Goal: Task Accomplishment & Management: Complete application form

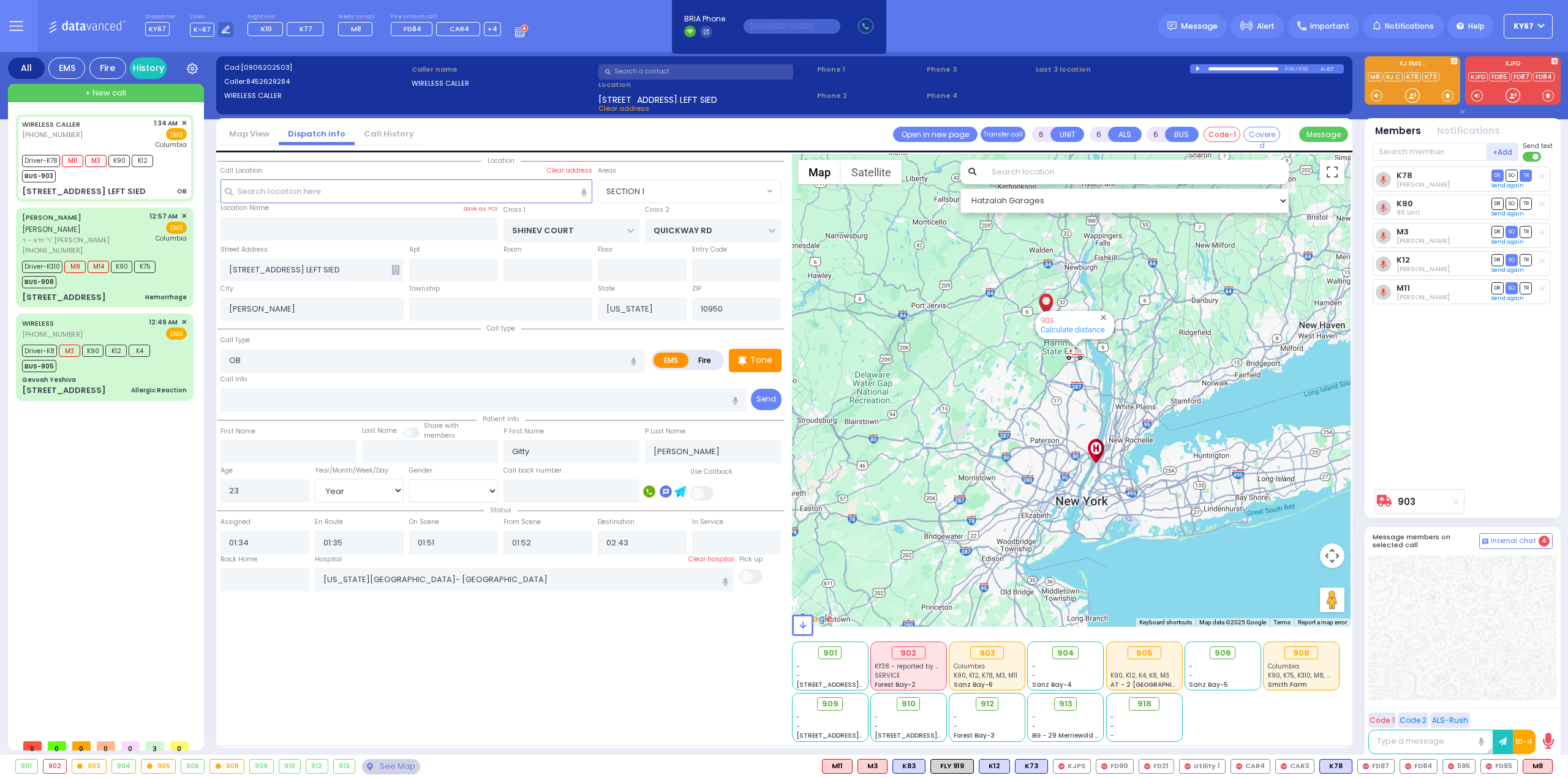
select select "SECTION 1"
select select "Year"
select select "[DEMOGRAPHIC_DATA]"
click at [1529, 234] on span "TR" at bounding box center [1525, 231] width 12 height 12
click at [1527, 286] on span "TR" at bounding box center [1525, 288] width 12 height 12
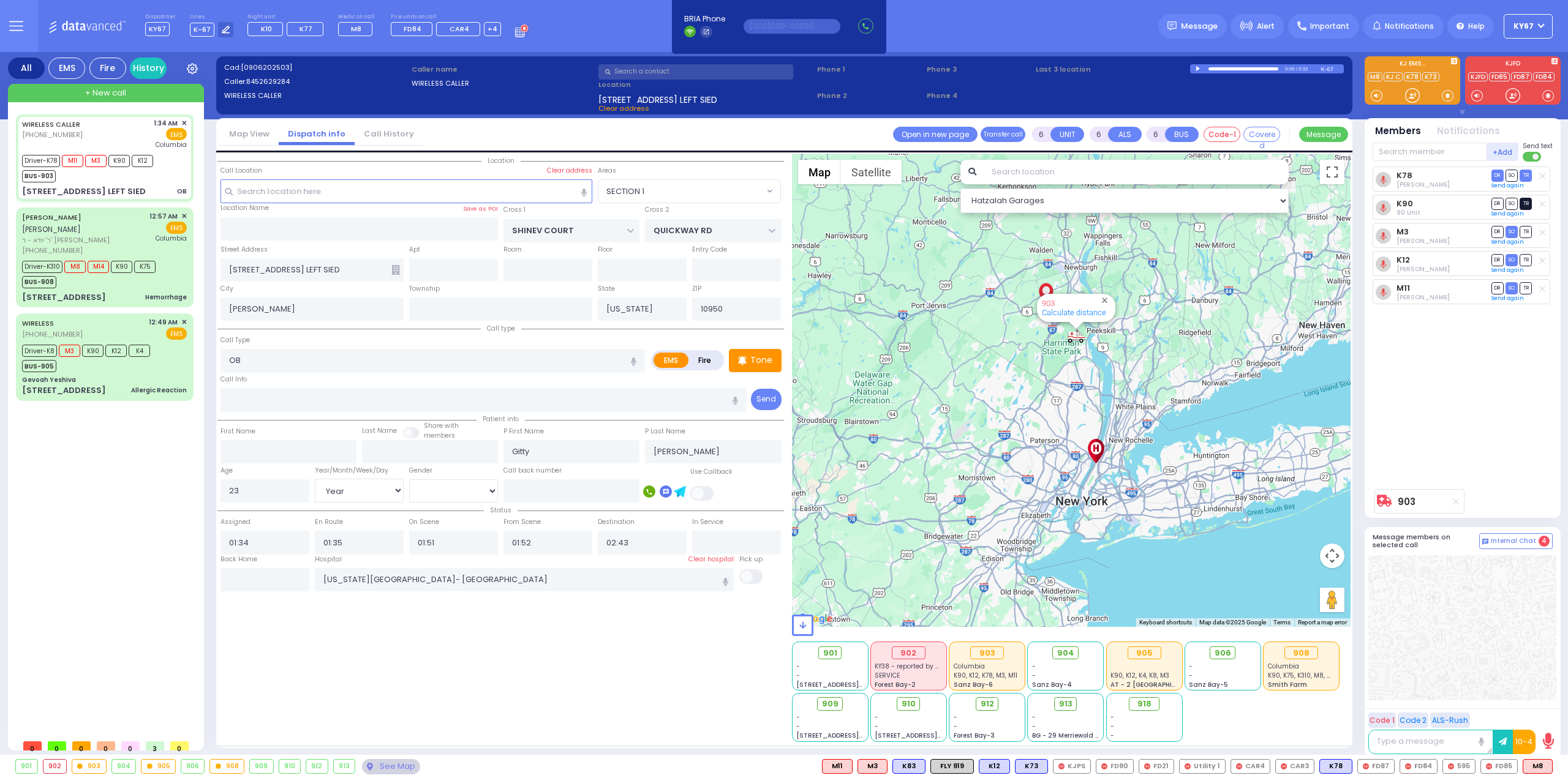
click at [1523, 204] on span "TR" at bounding box center [1525, 203] width 12 height 12
click at [1524, 203] on span "TR" at bounding box center [1525, 203] width 12 height 12
click at [1500, 434] on div "K78 Chaim Brach DR SO TR DR" at bounding box center [1464, 324] width 183 height 316
select select
radio input "true"
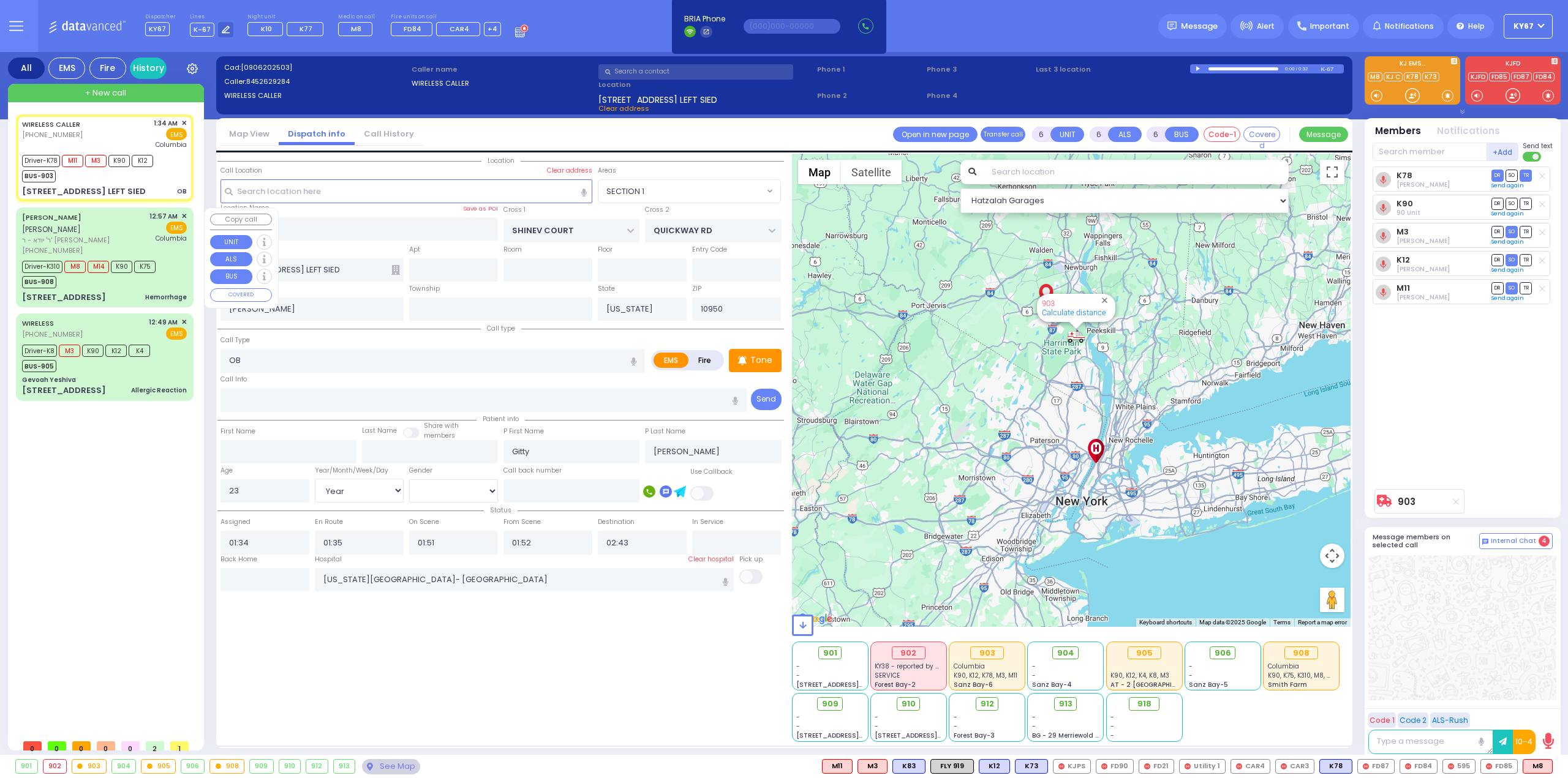
select select "Year"
select select "[DEMOGRAPHIC_DATA]"
select select "Hatzalah Garages"
select select
radio input "true"
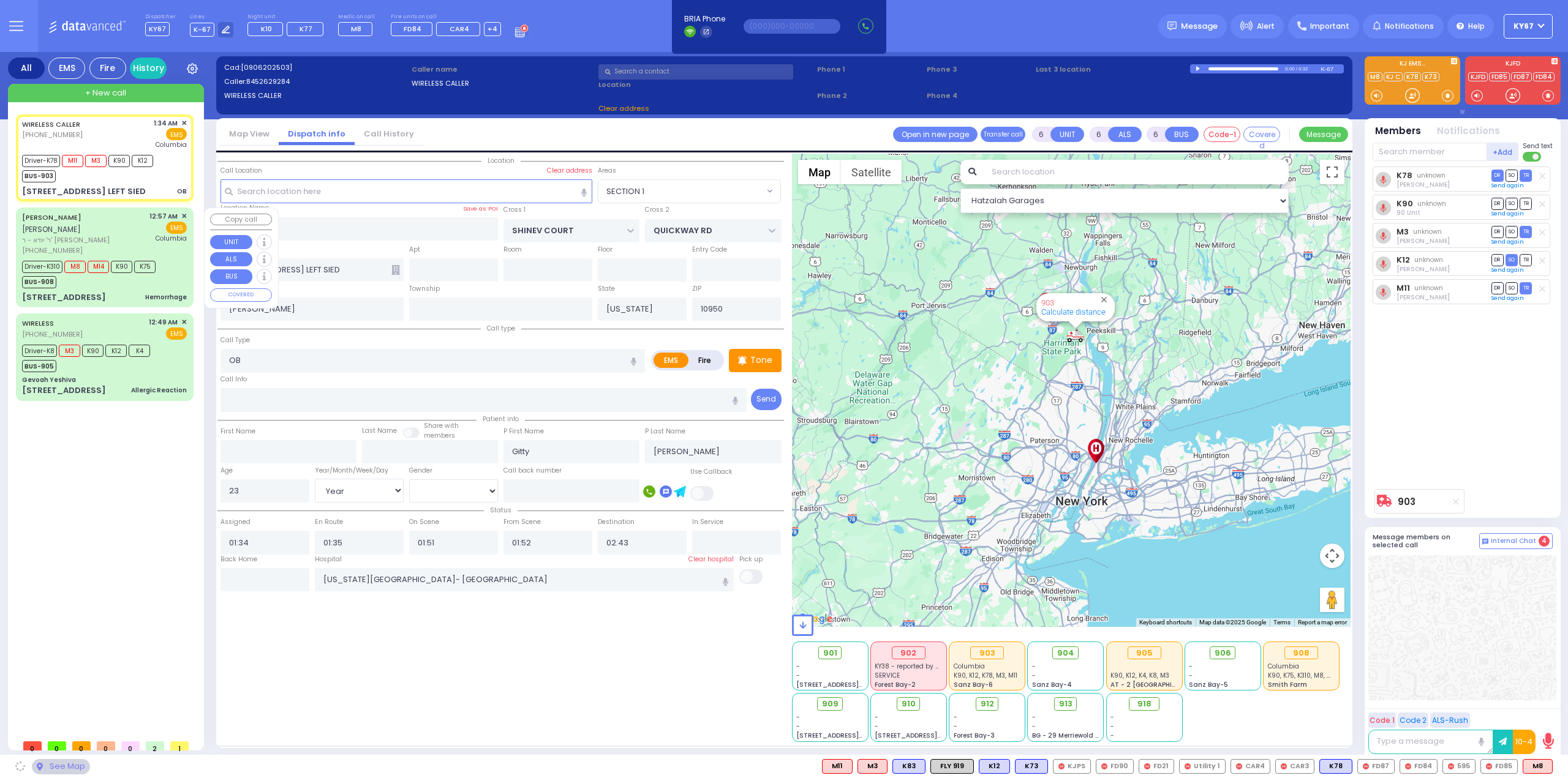
select select "Year"
select select "[DEMOGRAPHIC_DATA]"
select select "Hatzalah Garages"
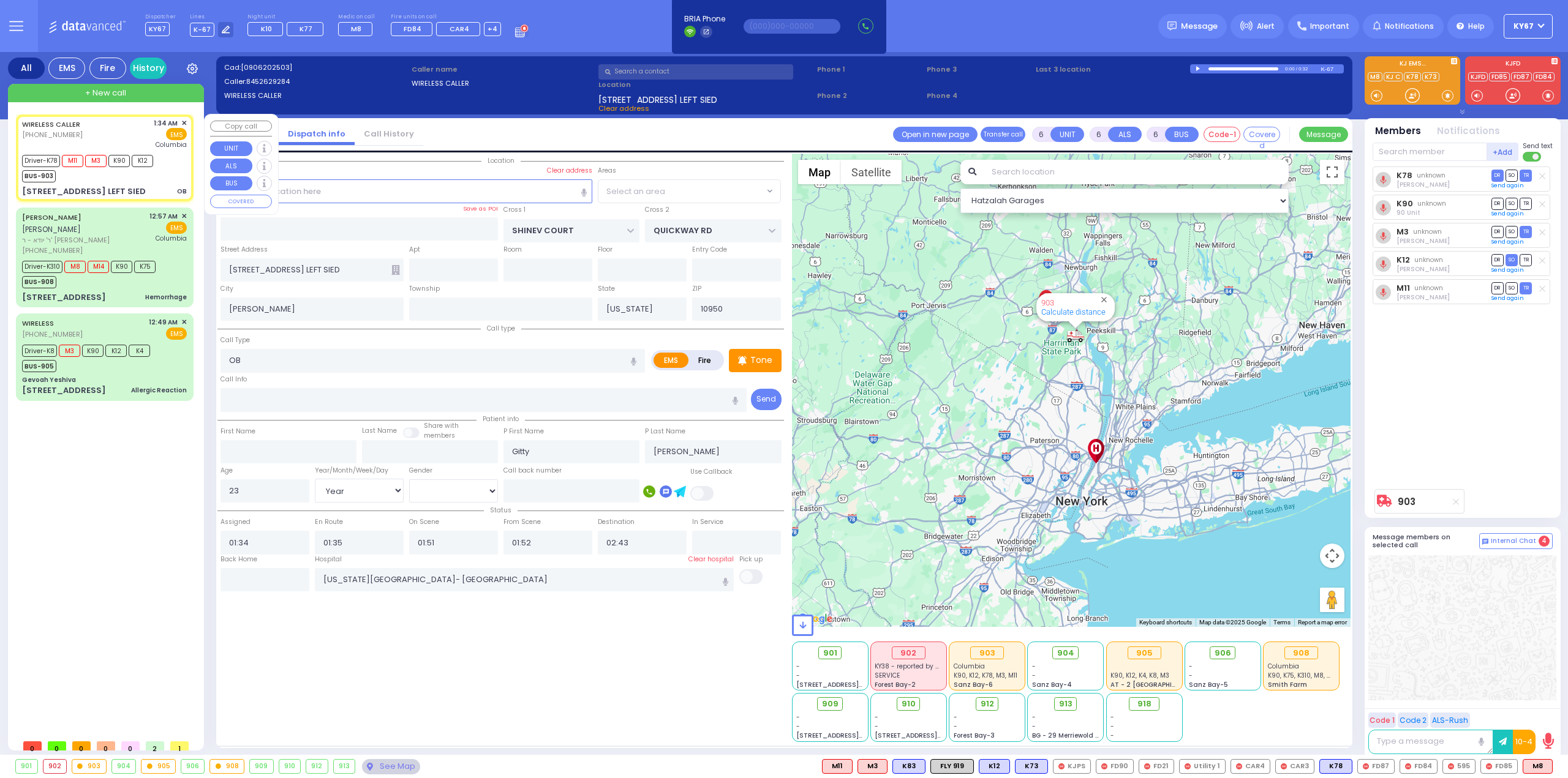
radio input "true"
select select "Year"
select select "[DEMOGRAPHIC_DATA]"
select select
select select "Hatzalah Garages"
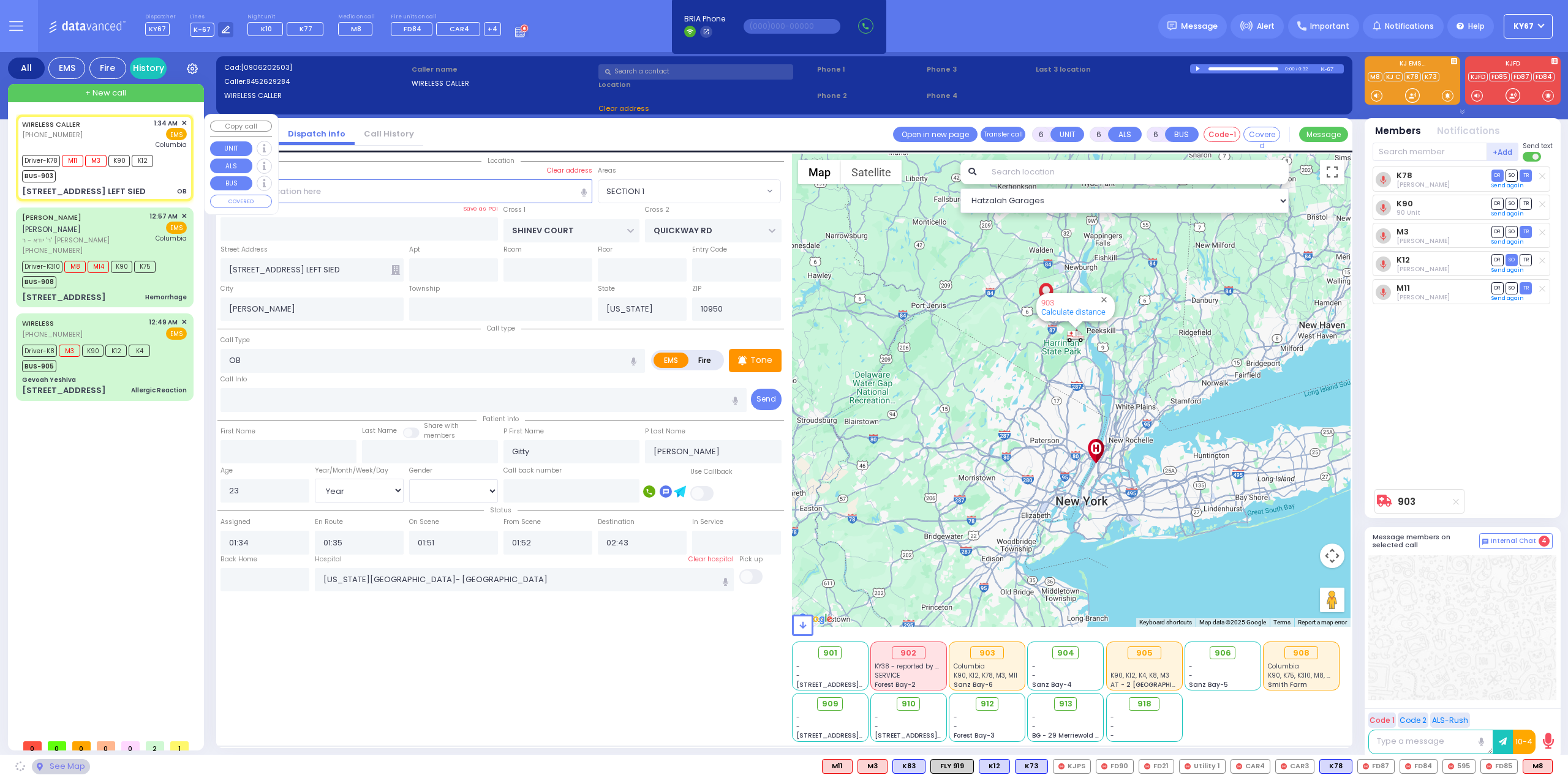
select select
radio input "true"
select select "Year"
select select "[DEMOGRAPHIC_DATA]"
select select "Hatzalah Garages"
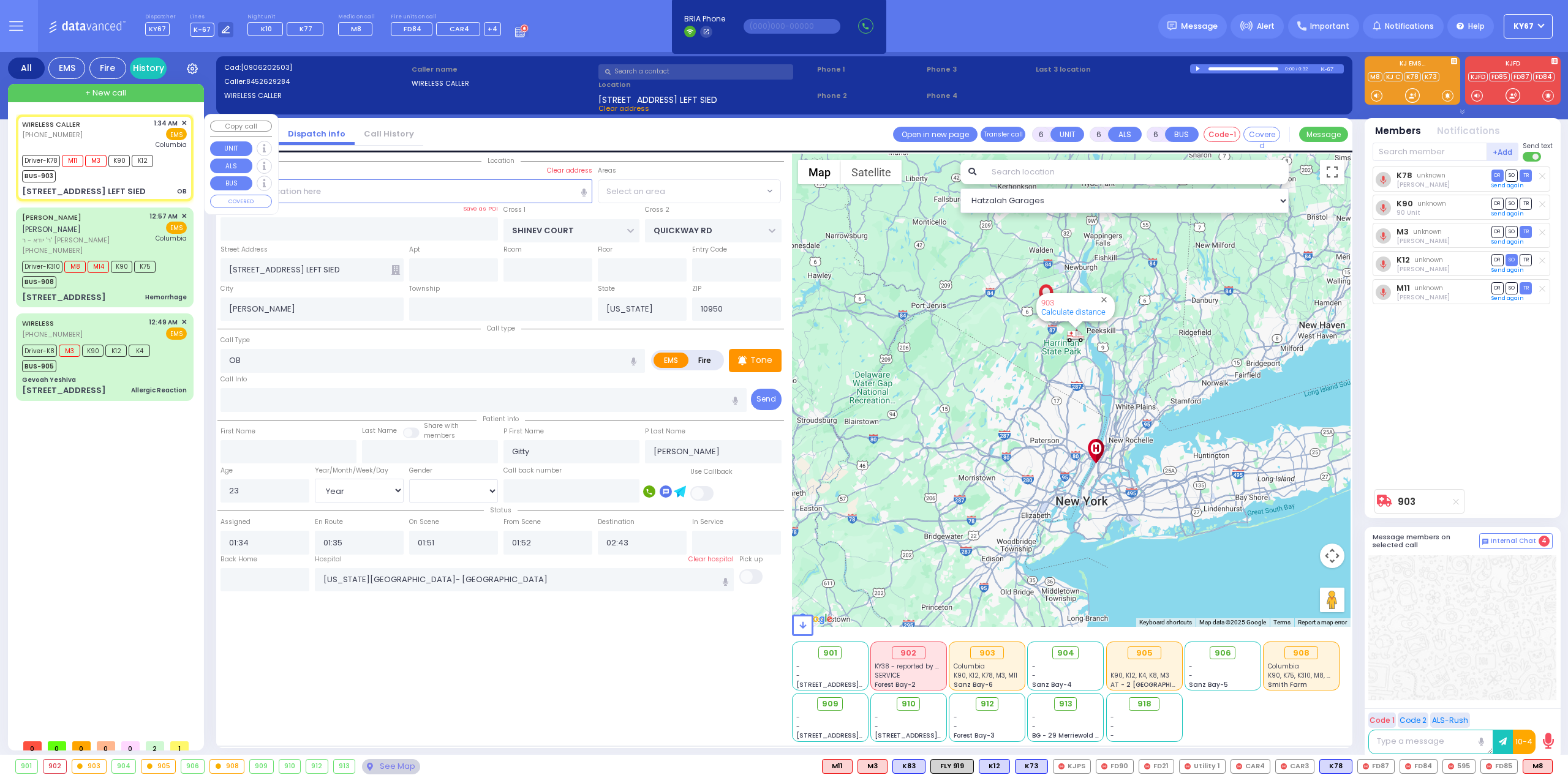
select select "SECTION 1"
select select "Year"
select select "[DEMOGRAPHIC_DATA]"
select select
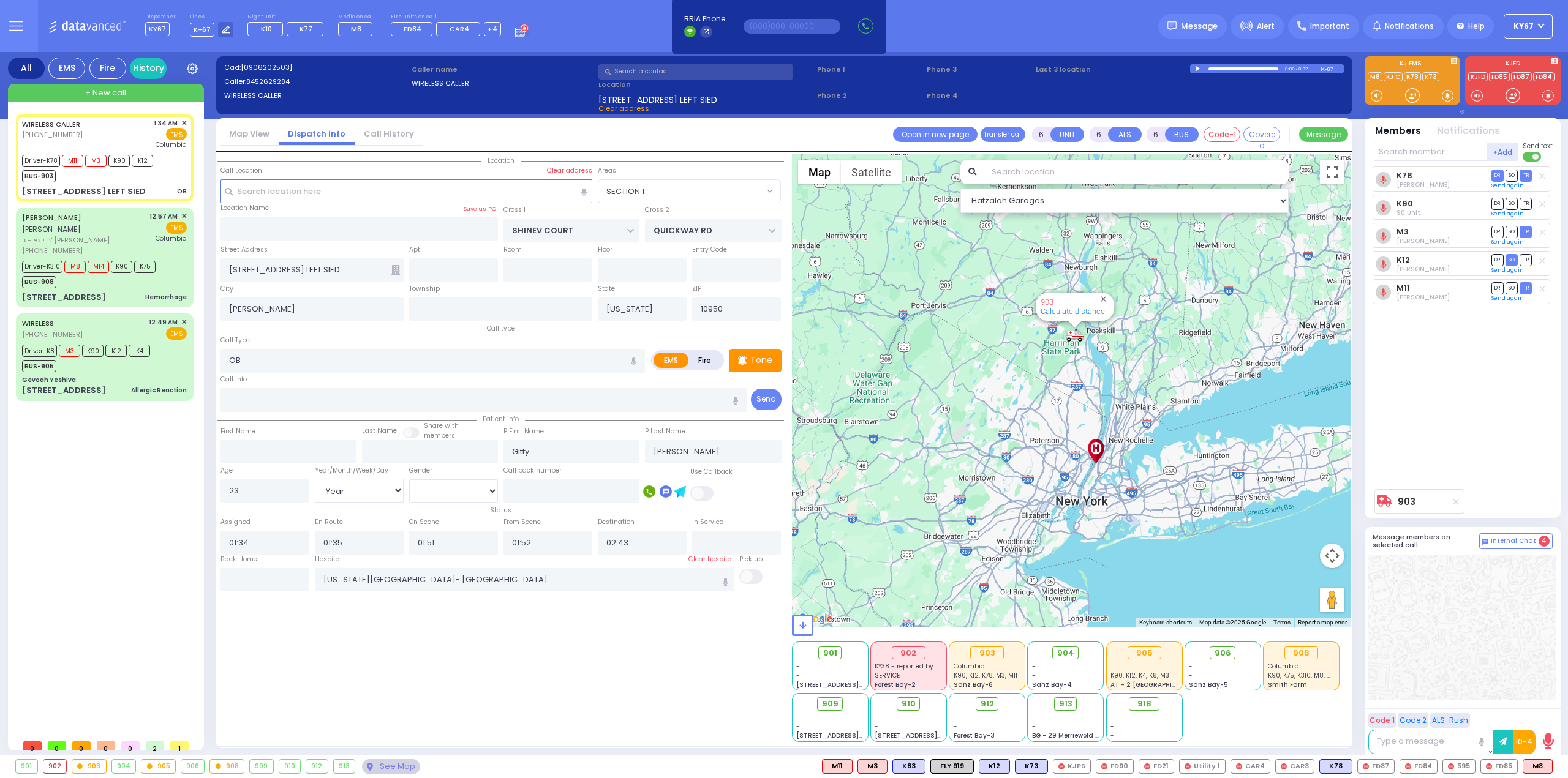
radio input "true"
select select "Year"
select select "[DEMOGRAPHIC_DATA]"
select select "SECTION 1"
select select "Hatzalah Garages"
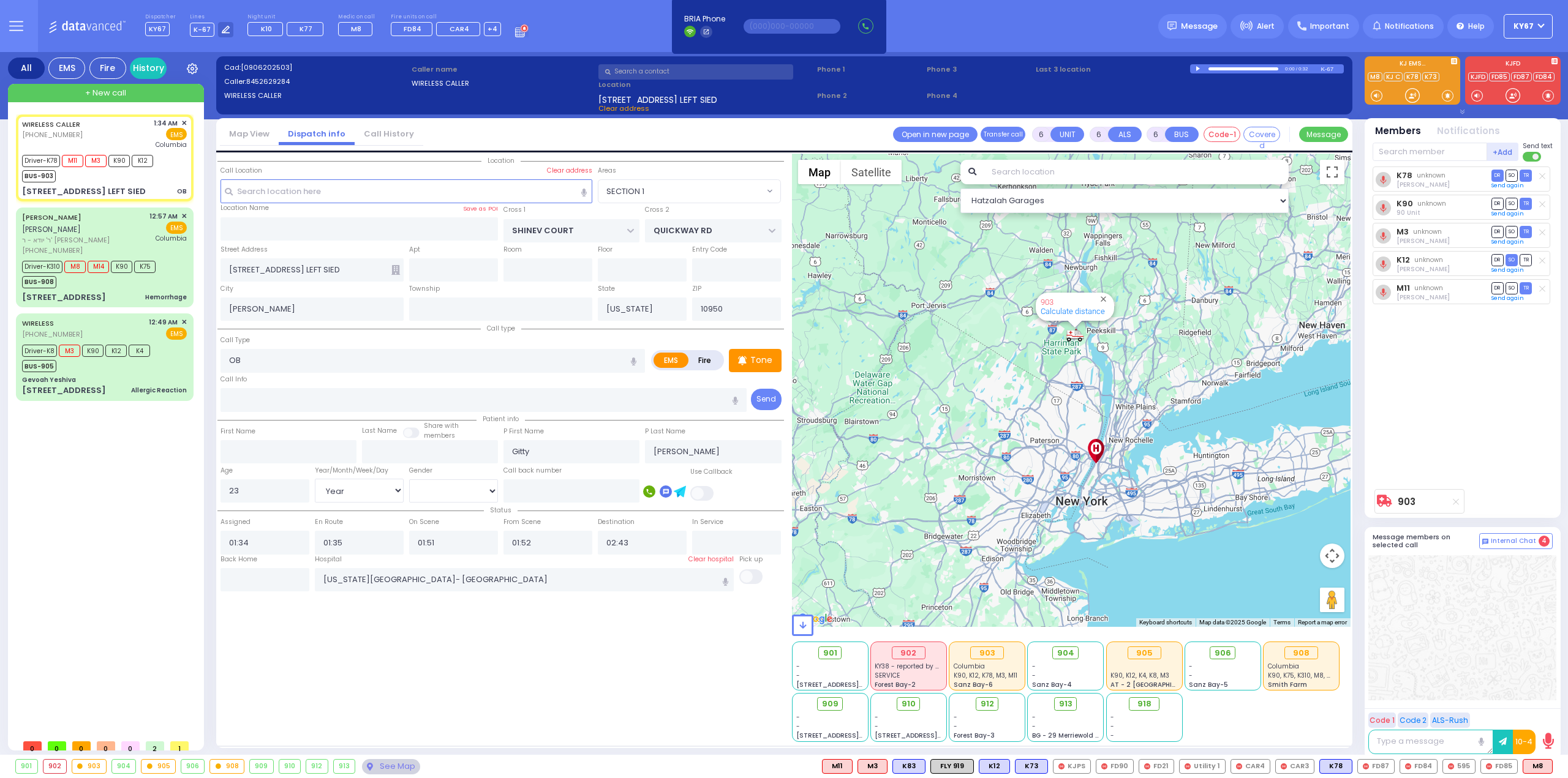
click at [1549, 413] on div "K78 unknown [PERSON_NAME] DR SO TR Sending text DR" at bounding box center [1464, 324] width 183 height 316
click at [1436, 765] on button at bounding box center [1434, 766] width 6 height 14
click at [1551, 769] on button at bounding box center [1549, 766] width 6 height 14
click at [1495, 599] on div at bounding box center [1462, 628] width 188 height 145
click at [155, 350] on div "Driver-K8 M3 K90 K12 K4 BUS-905" at bounding box center [90, 357] width 136 height 30
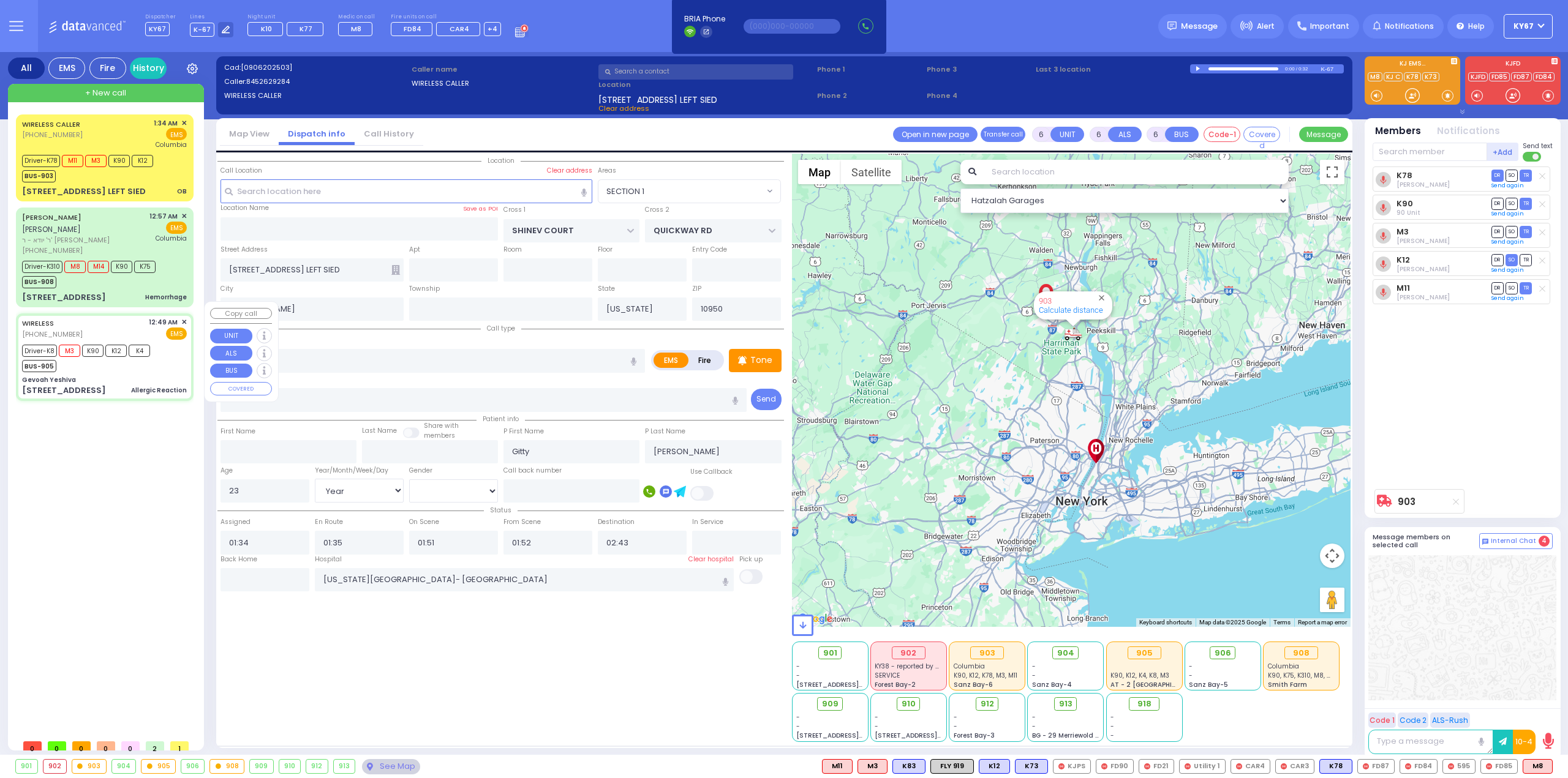
select select
type input "Allergic Reaction"
radio input "true"
type input "[PERSON_NAME]"
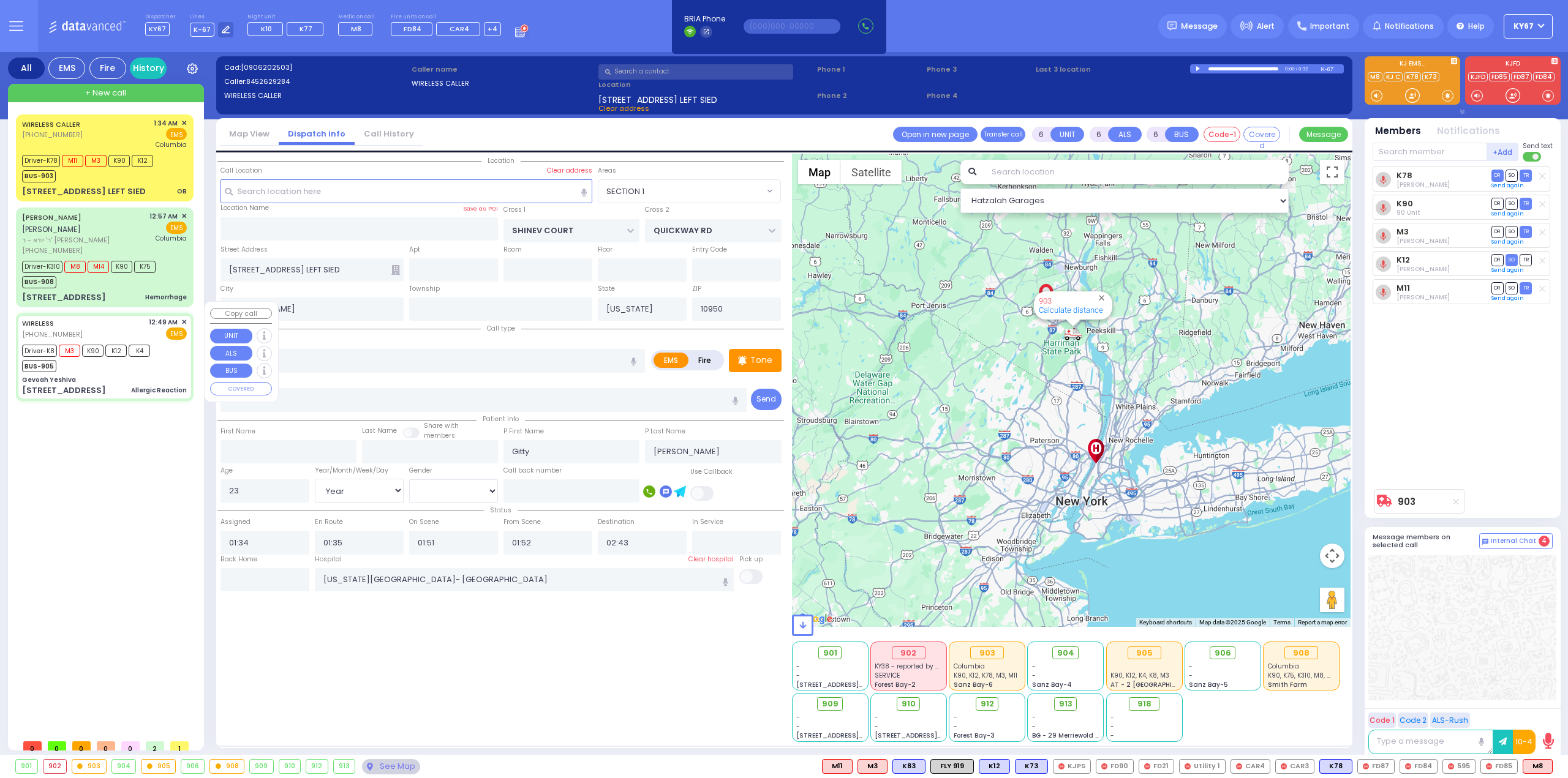
type input "24"
select select "Year"
select select "[DEMOGRAPHIC_DATA]"
type input "00:49"
type input "00:50"
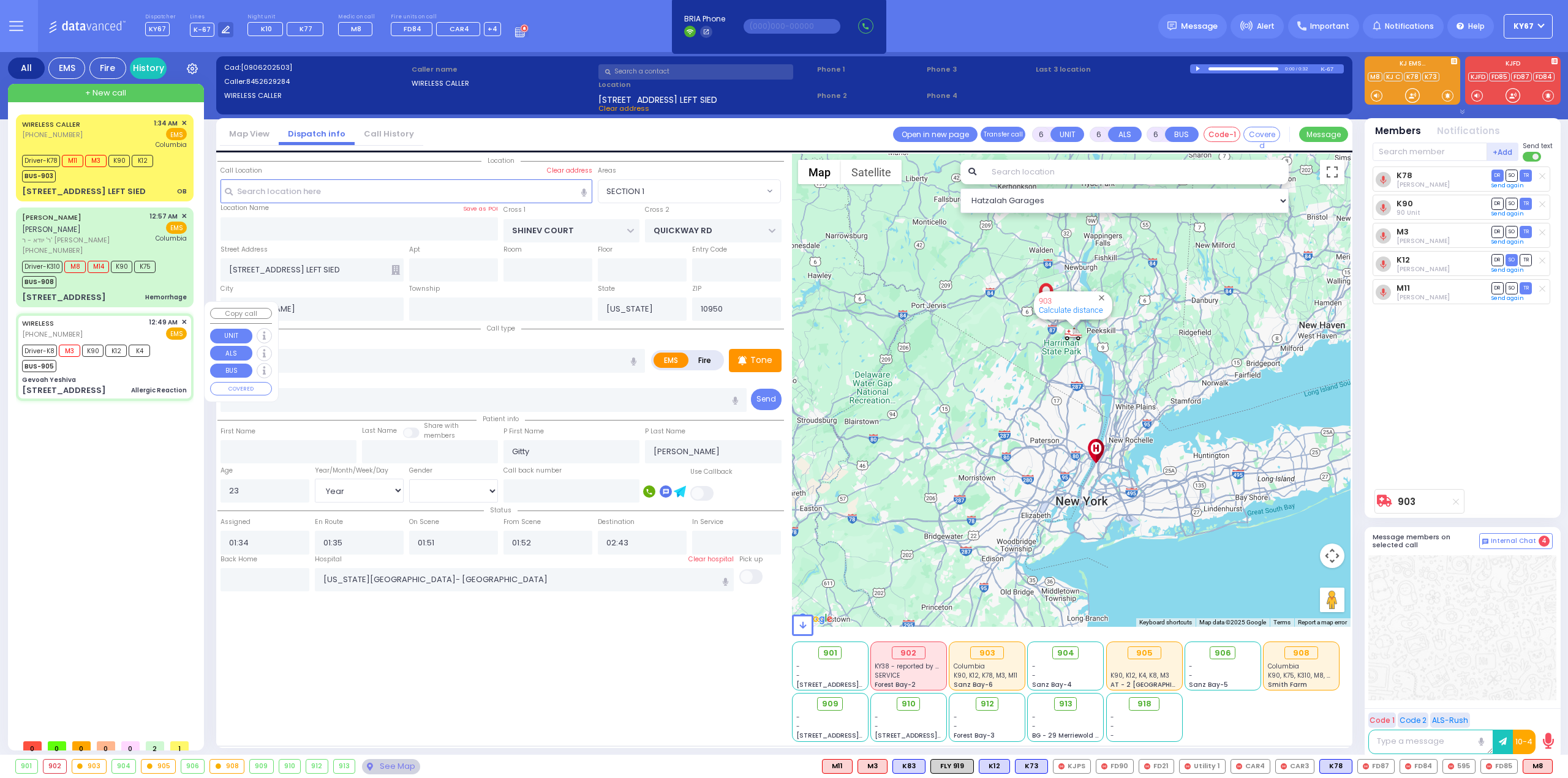
type input "00:59"
type input "01:20"
type input "01:40"
type input "02:02"
type input "[GEOGRAPHIC_DATA] [STREET_ADDRESS]"
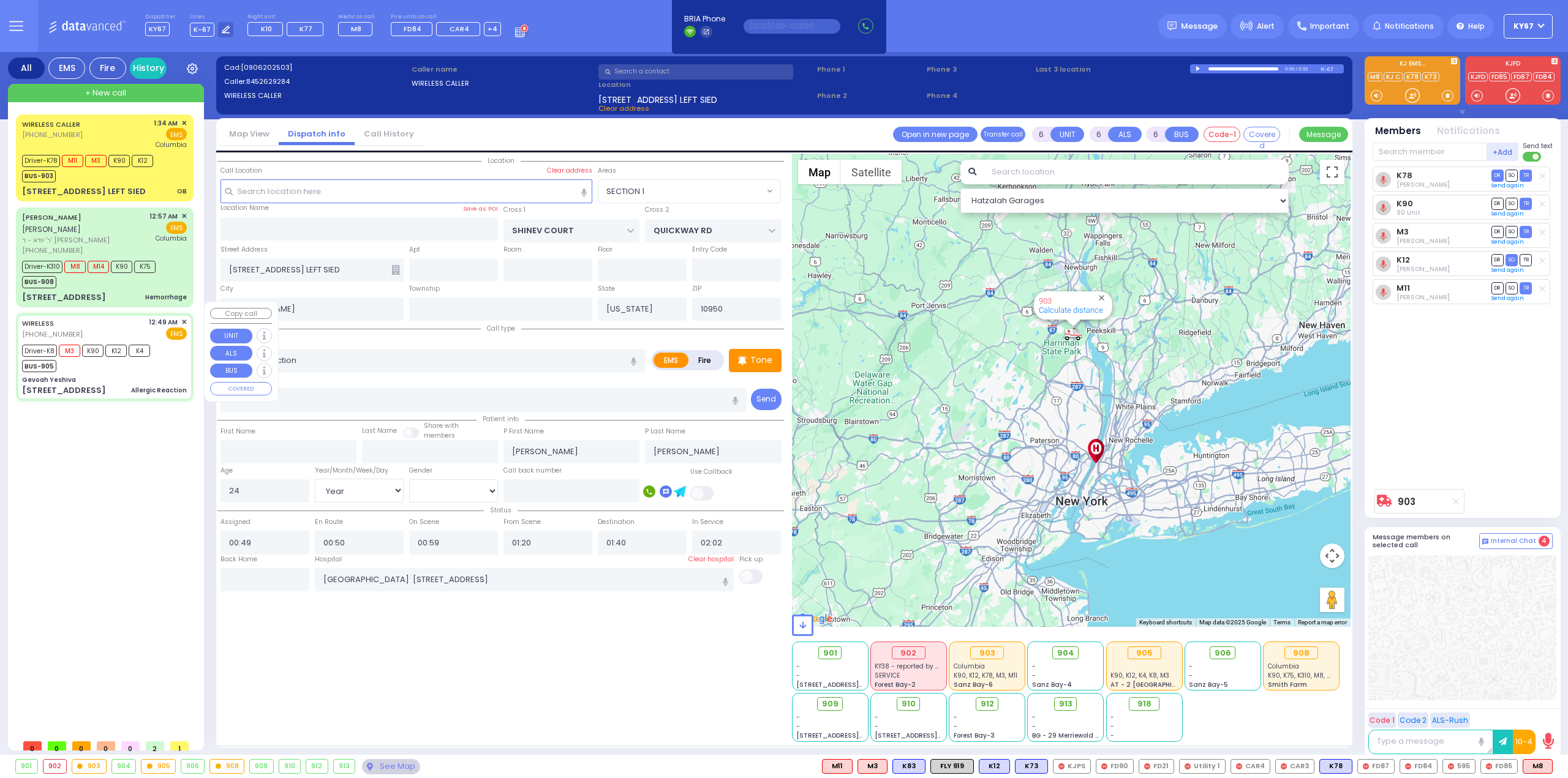
select select "Hatzalah Garages"
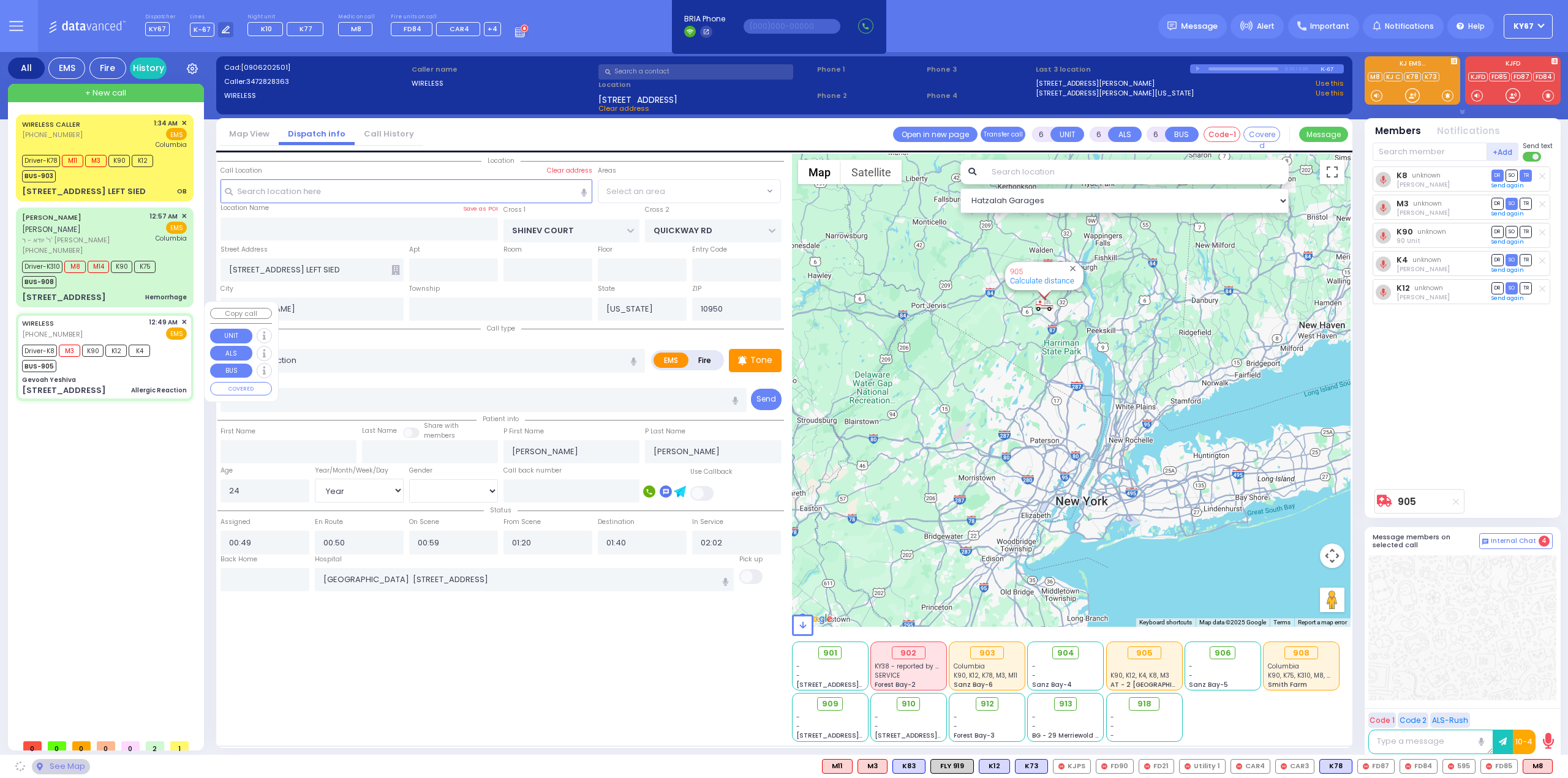
type input "Gevoah Yeshiva"
type input "[GEOGRAPHIC_DATA]"
type input "[STREET_ADDRESS]"
type input "Monroe"
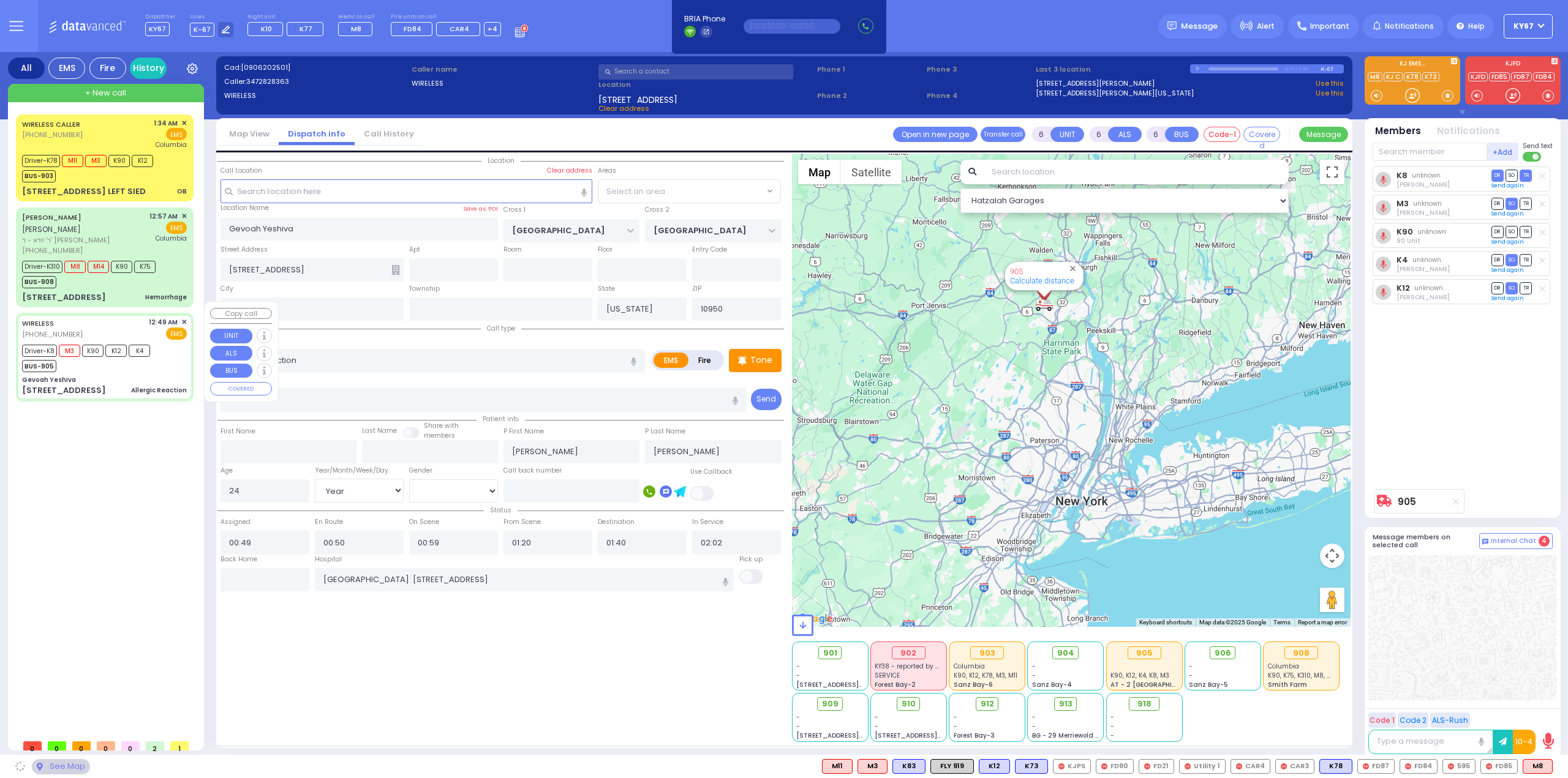
select select "SECTION 5"
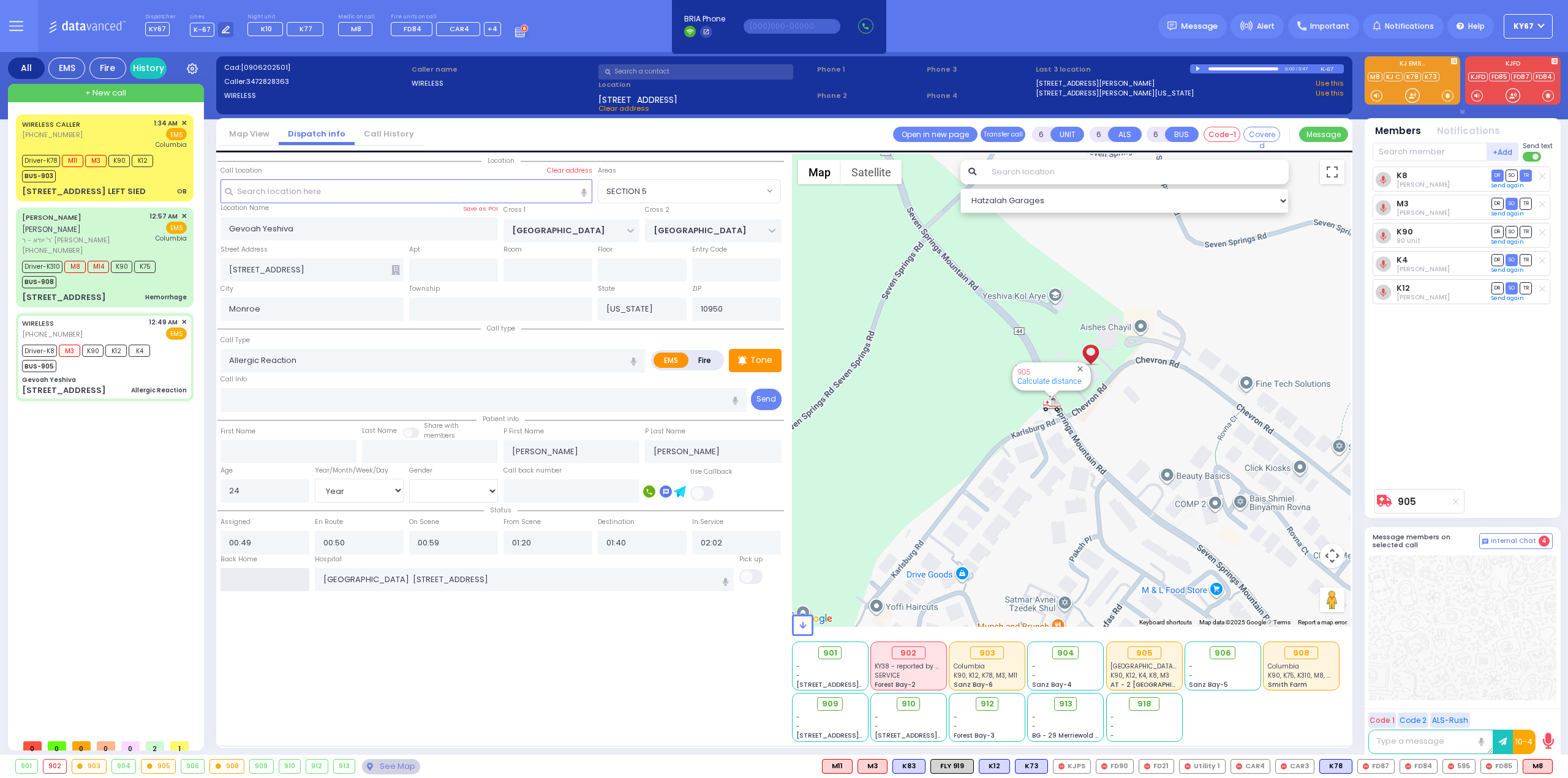
click at [255, 572] on input "text" at bounding box center [265, 580] width 88 height 23
click at [261, 575] on input "text" at bounding box center [265, 580] width 88 height 23
type input "03:27"
select select
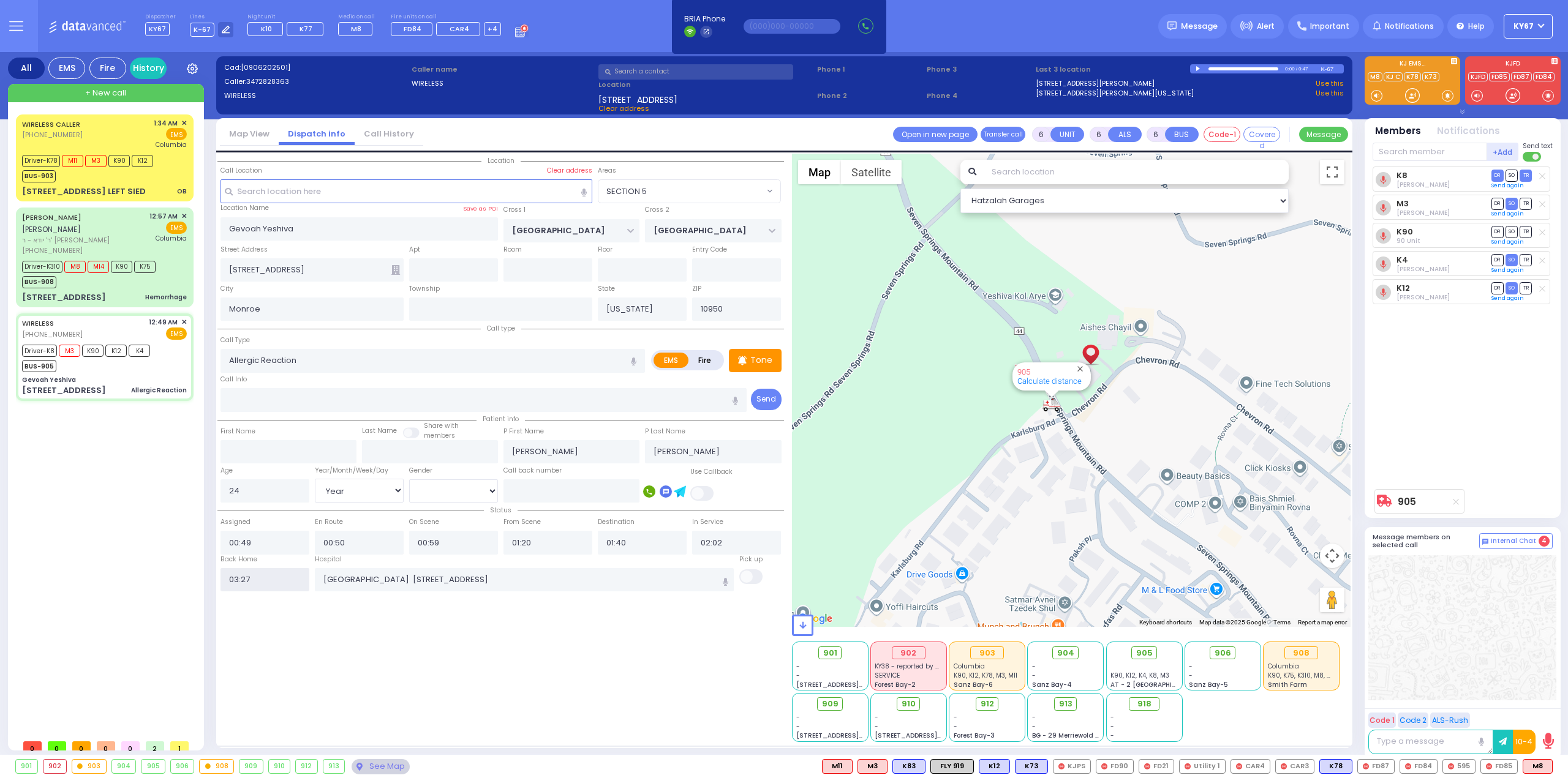
radio input "true"
select select
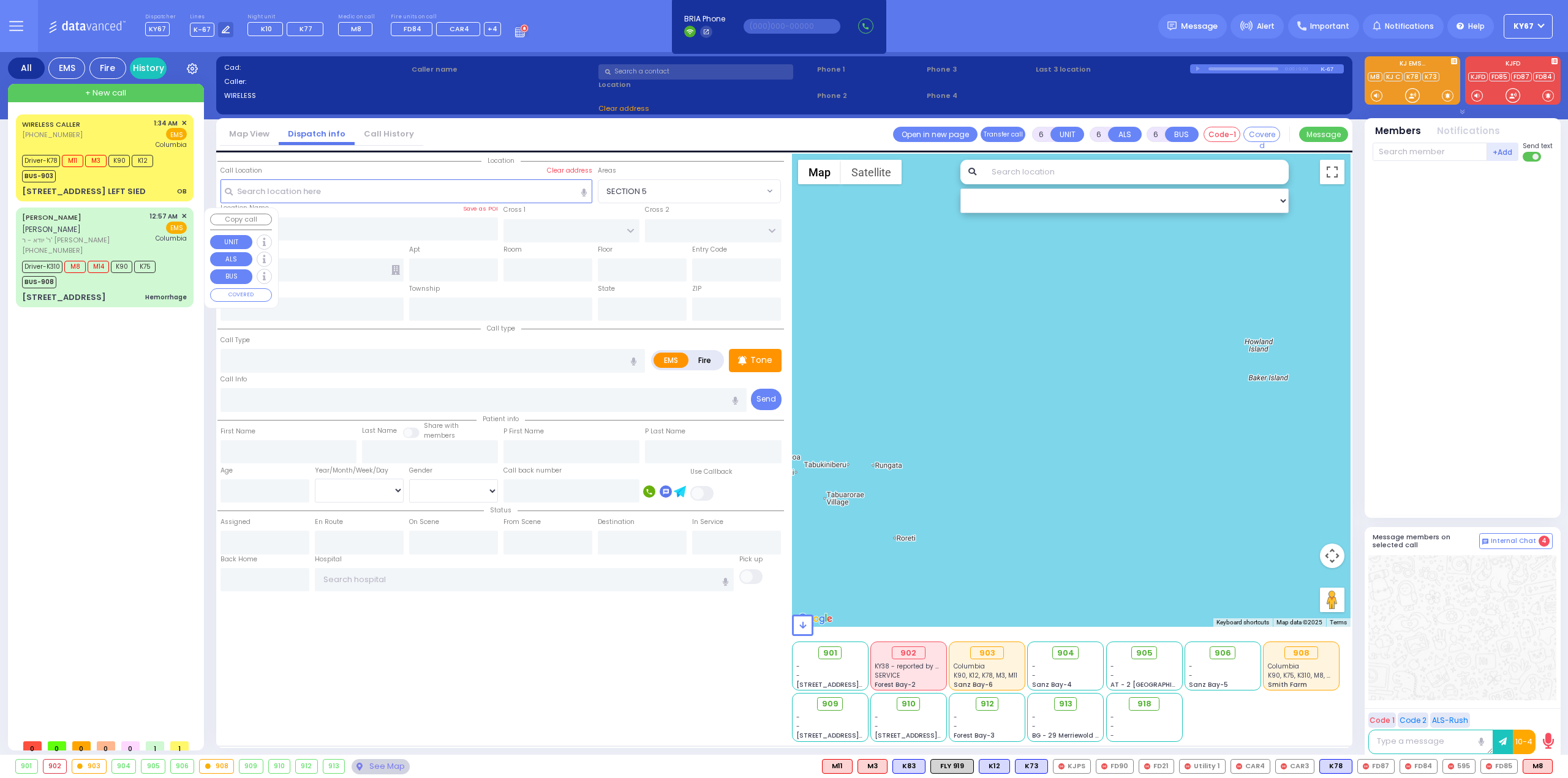
click at [99, 278] on div "[PERSON_NAME] אלי' שטיינמעץ ר' יודא - ר' [PERSON_NAME] [PHONE_NUMBER] 12:57 AM …" at bounding box center [104, 257] width 173 height 96
select select
type input "Hemorrhage"
radio input "true"
type input "ELYA"
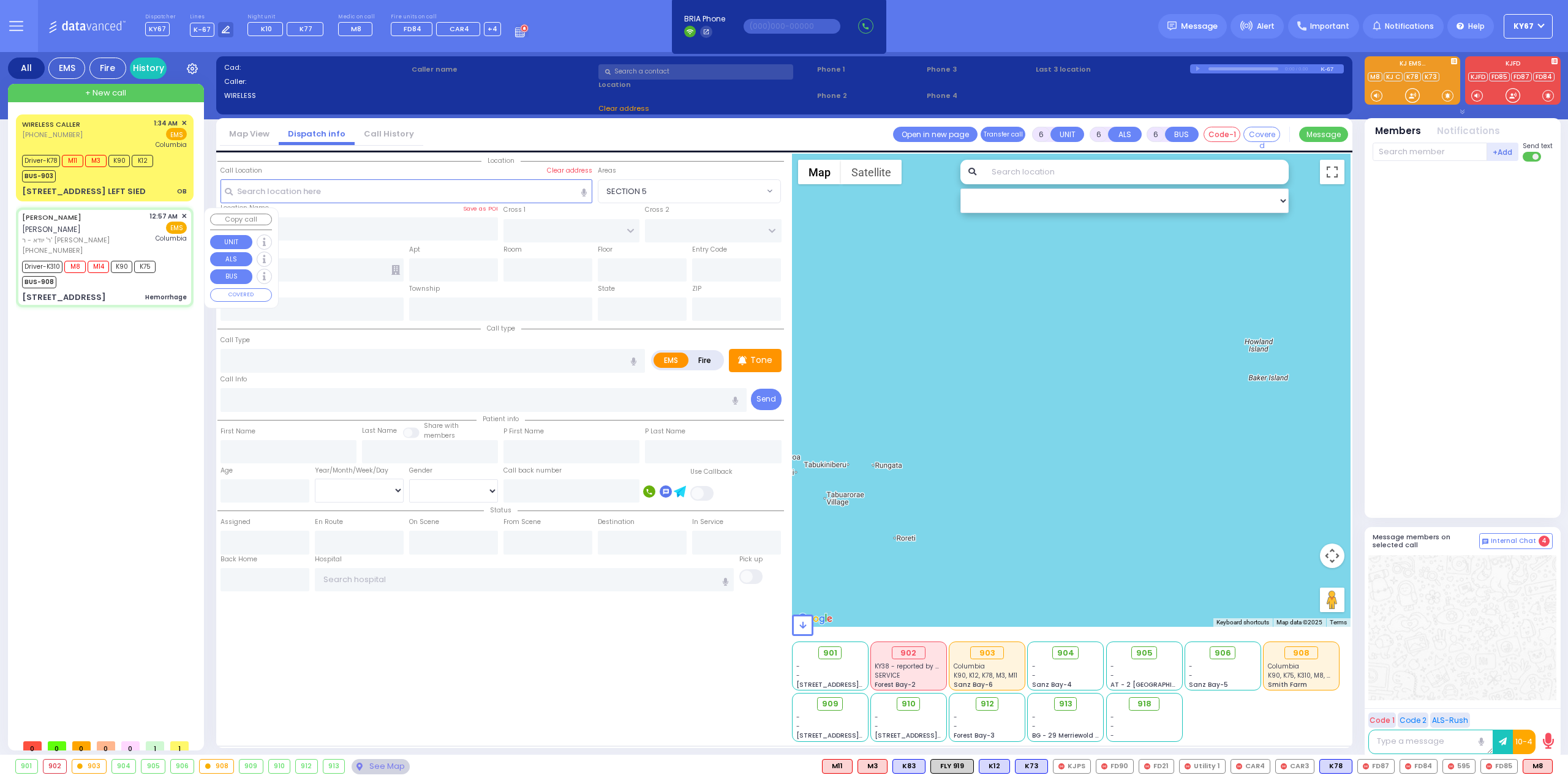
type input "[PERSON_NAME]"
type input "[DEMOGRAPHIC_DATA]"
type input "[PERSON_NAME]"
type input "39"
select select "Year"
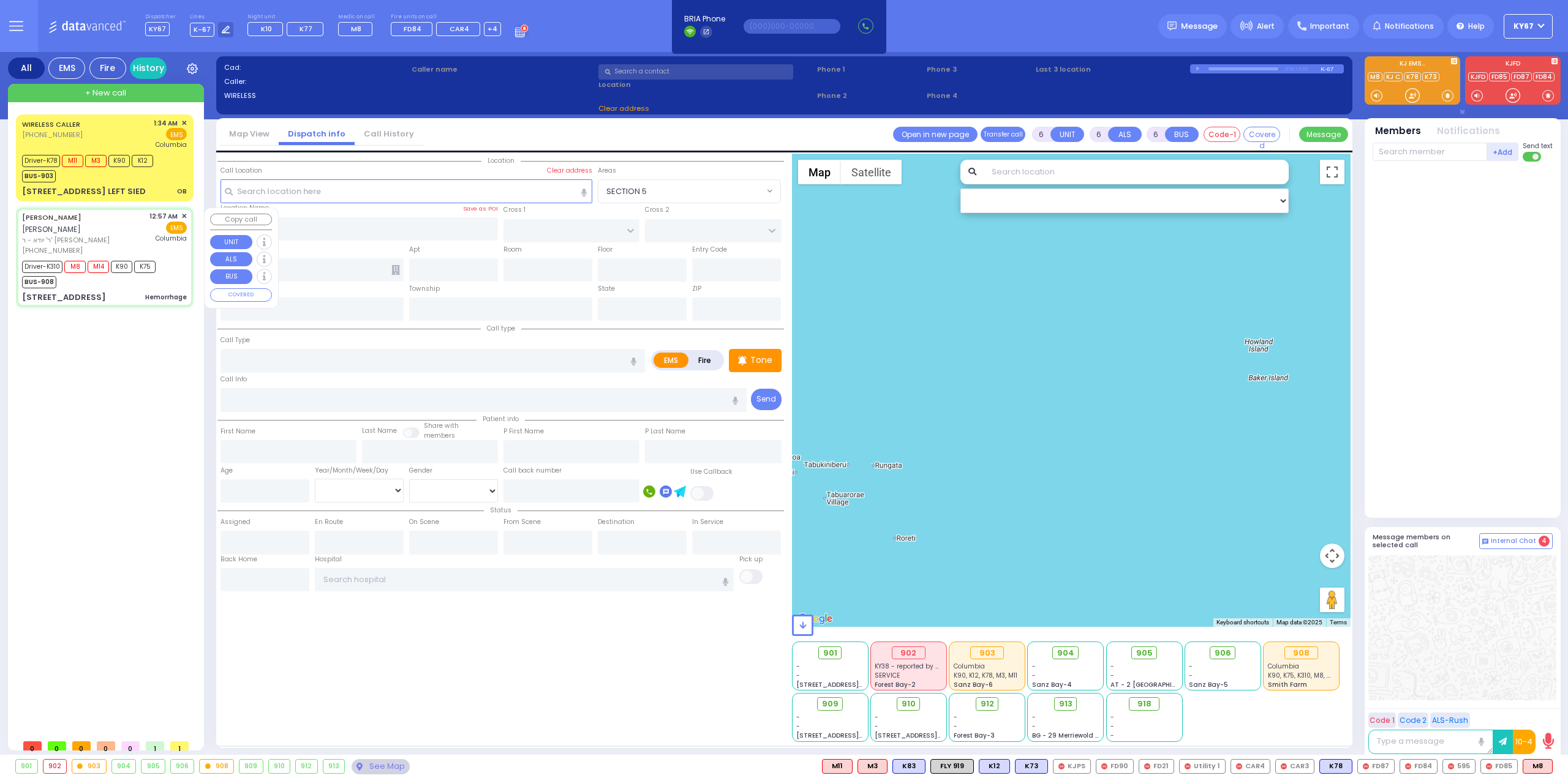
select select "[DEMOGRAPHIC_DATA]"
type input "00:57"
type input "00:58"
type input "01:01"
type input "01:12"
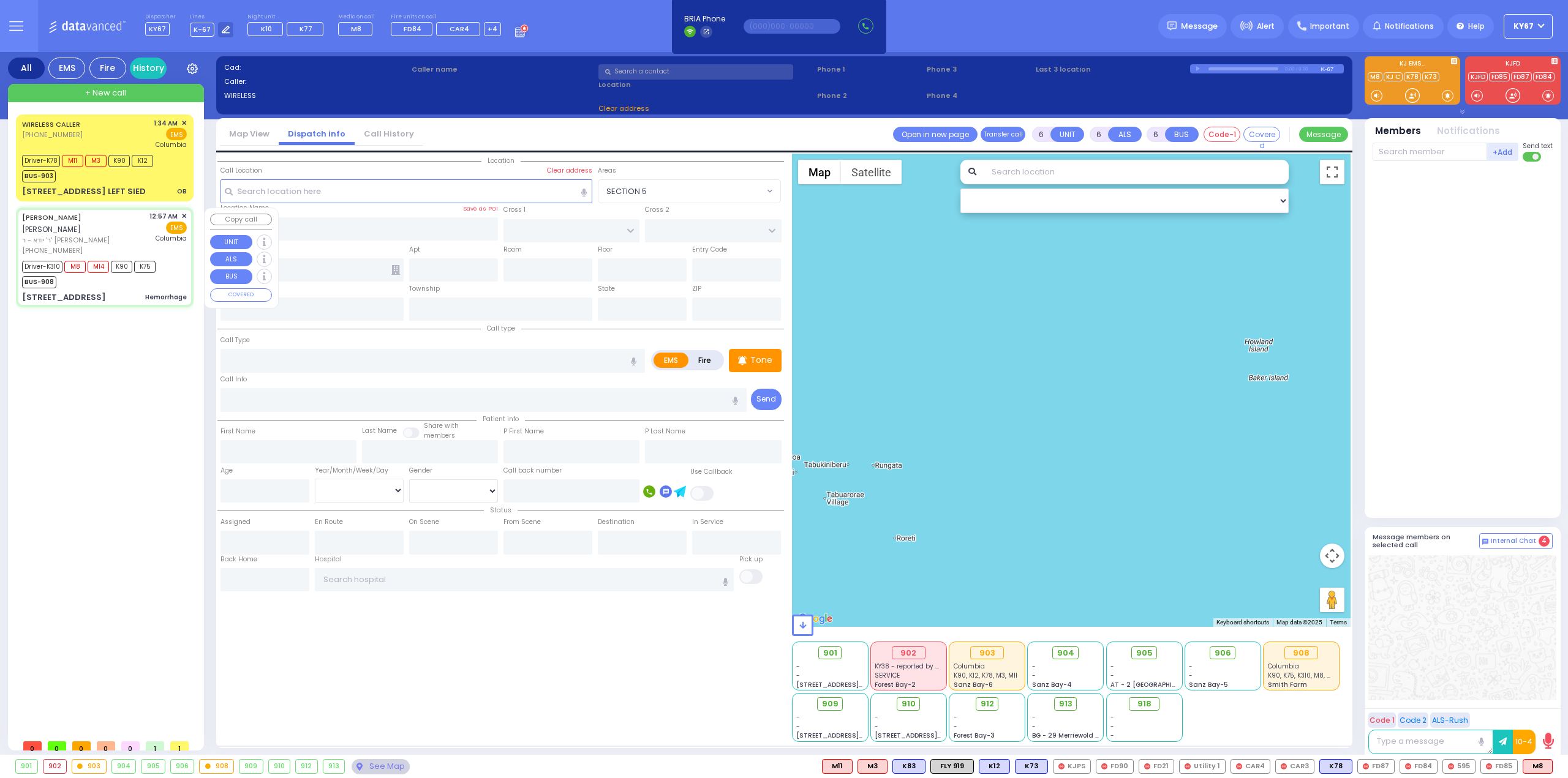
type input "01:52"
type input "02:15"
type input "[US_STATE][GEOGRAPHIC_DATA]- [GEOGRAPHIC_DATA]"
select select "Hatzalah Garages"
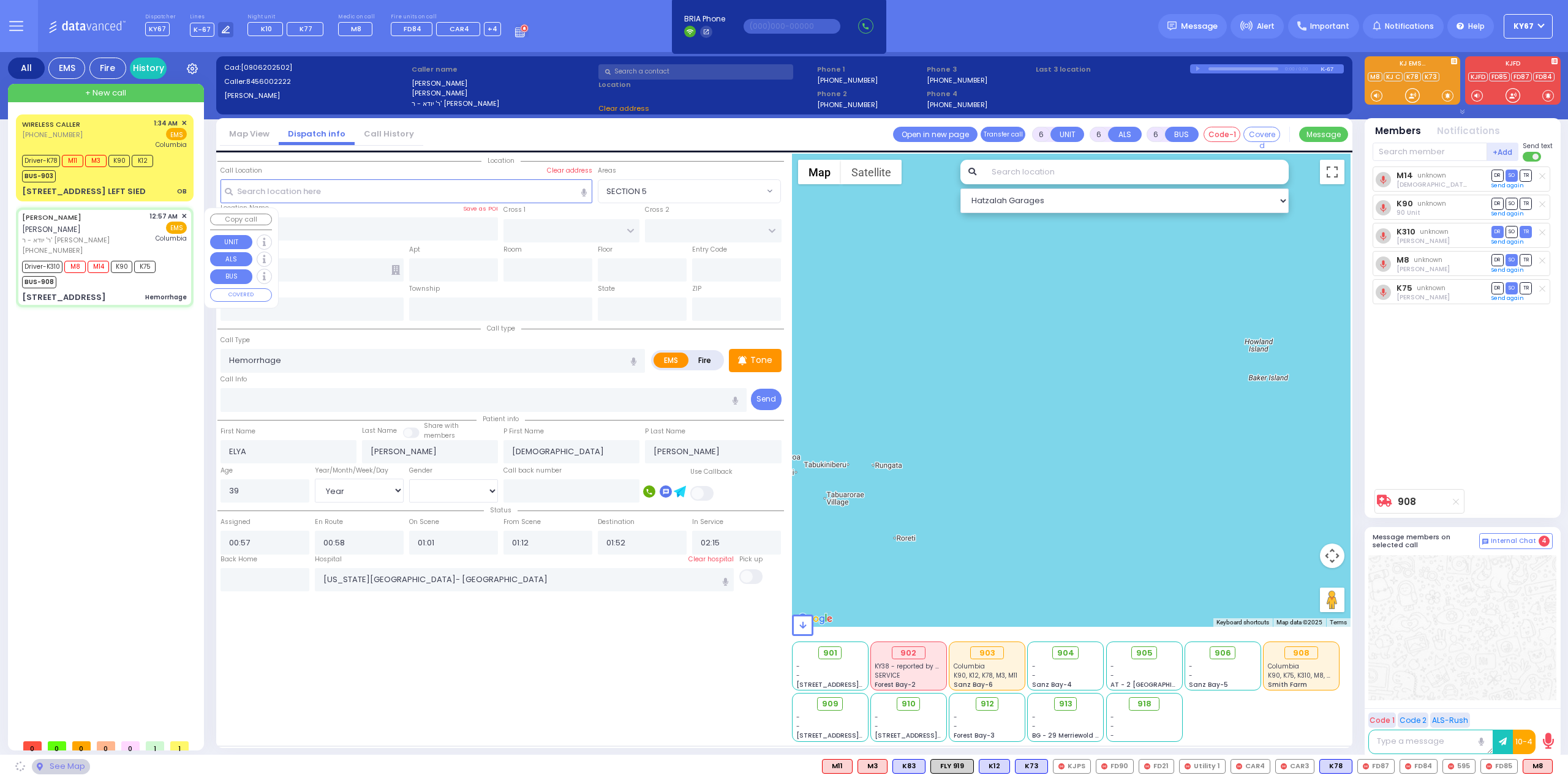
type input "[GEOGRAPHIC_DATA]"
type input "SPRING ST"
type input "[STREET_ADDRESS]"
type input "Monroe"
type input "[US_STATE]"
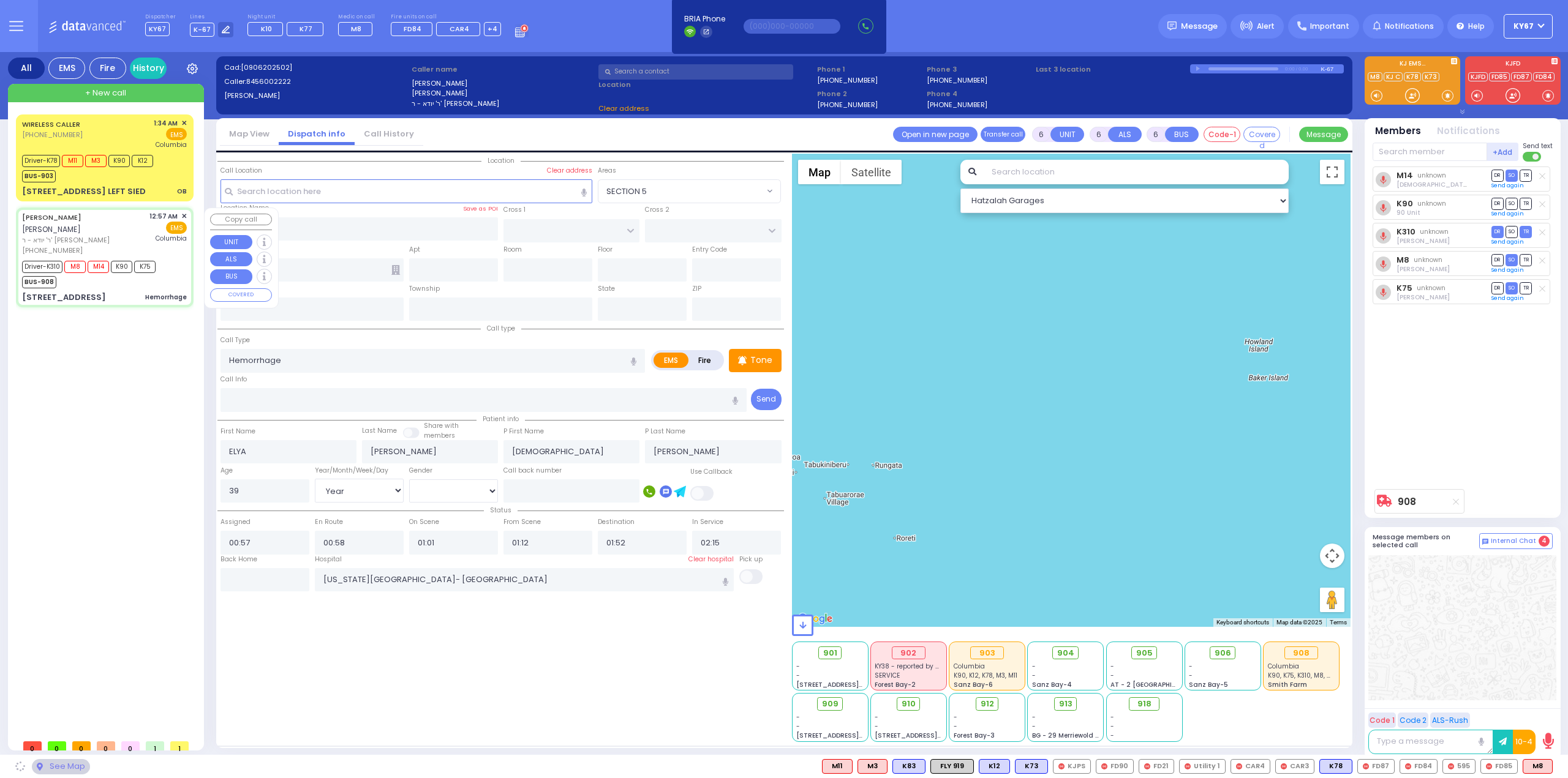
type input "10950"
select select "MONROE"
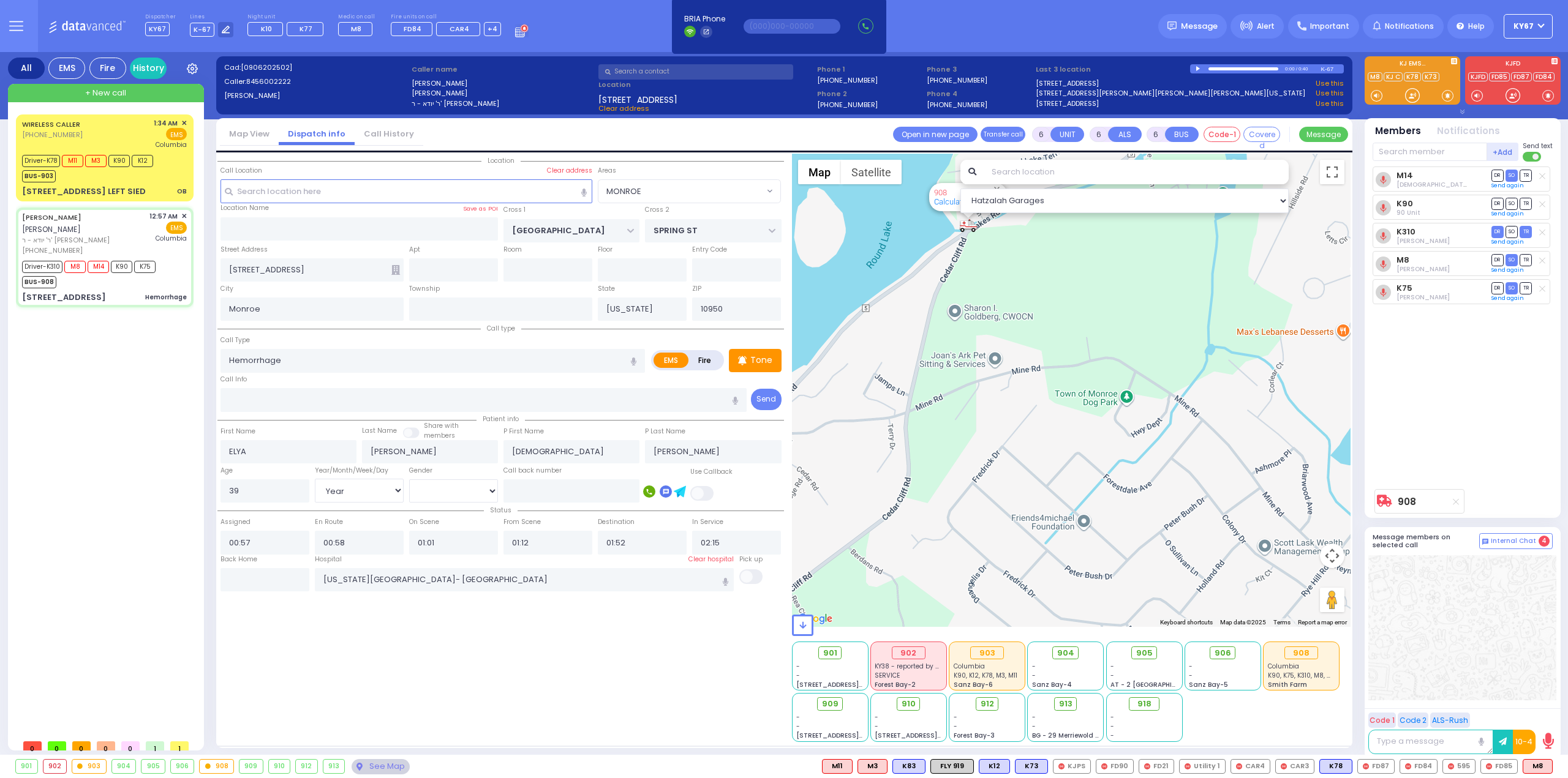
drag, startPoint x: 1057, startPoint y: 293, endPoint x: 1063, endPoint y: 422, distance: 129.1
click at [1061, 424] on div "908 Calculate distance" at bounding box center [1071, 391] width 559 height 473
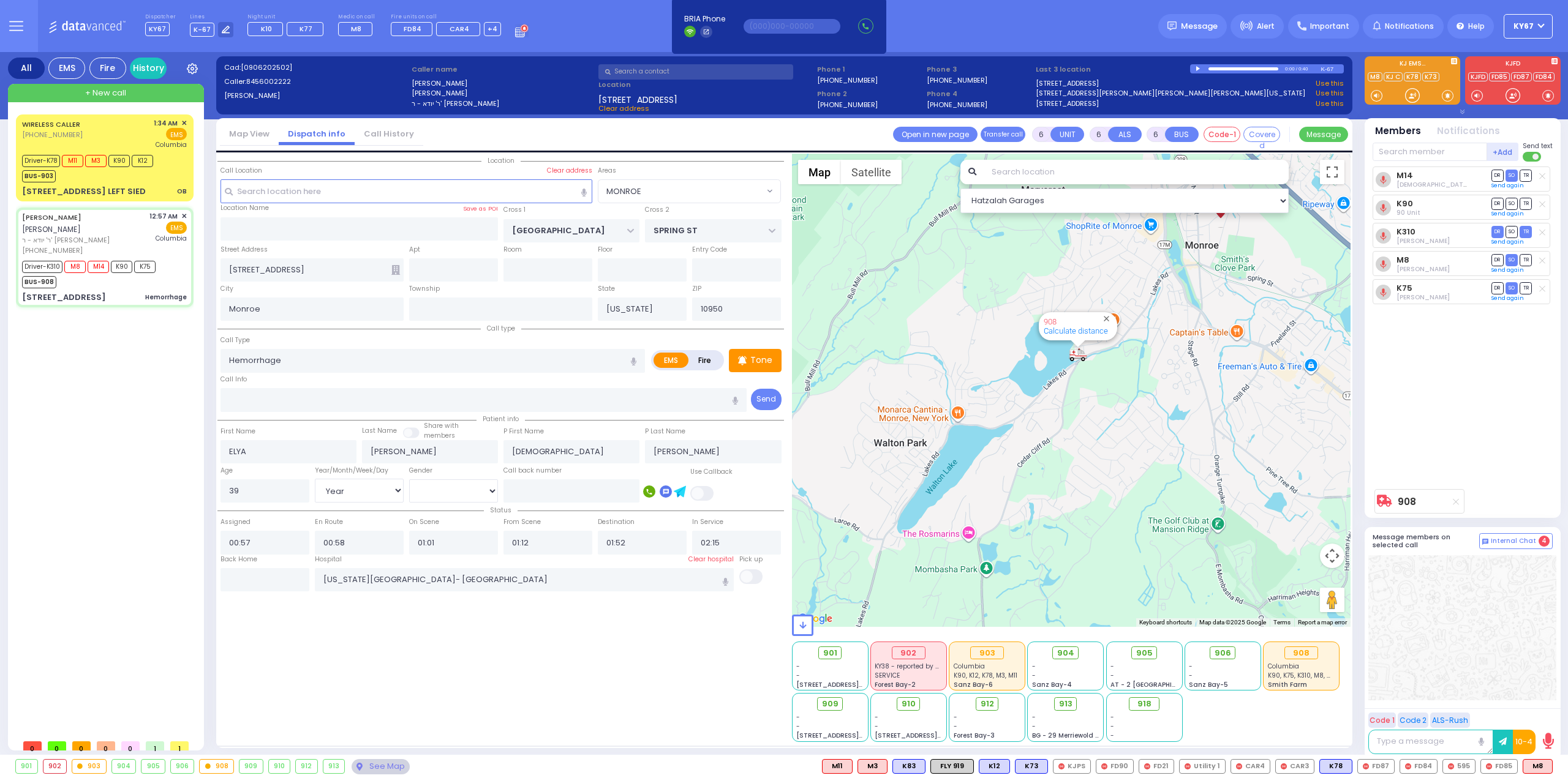
click at [163, 415] on div "WIRELESS CALLER [PHONE_NUMBER] 1:34 AM ✕ Driver-K78" at bounding box center [107, 424] width 183 height 619
click at [450, 681] on div "Location All areas" at bounding box center [501, 448] width 567 height 588
click at [111, 292] on div "[STREET_ADDRESS] [GEOGRAPHIC_DATA]" at bounding box center [104, 297] width 165 height 12
select select
radio input "true"
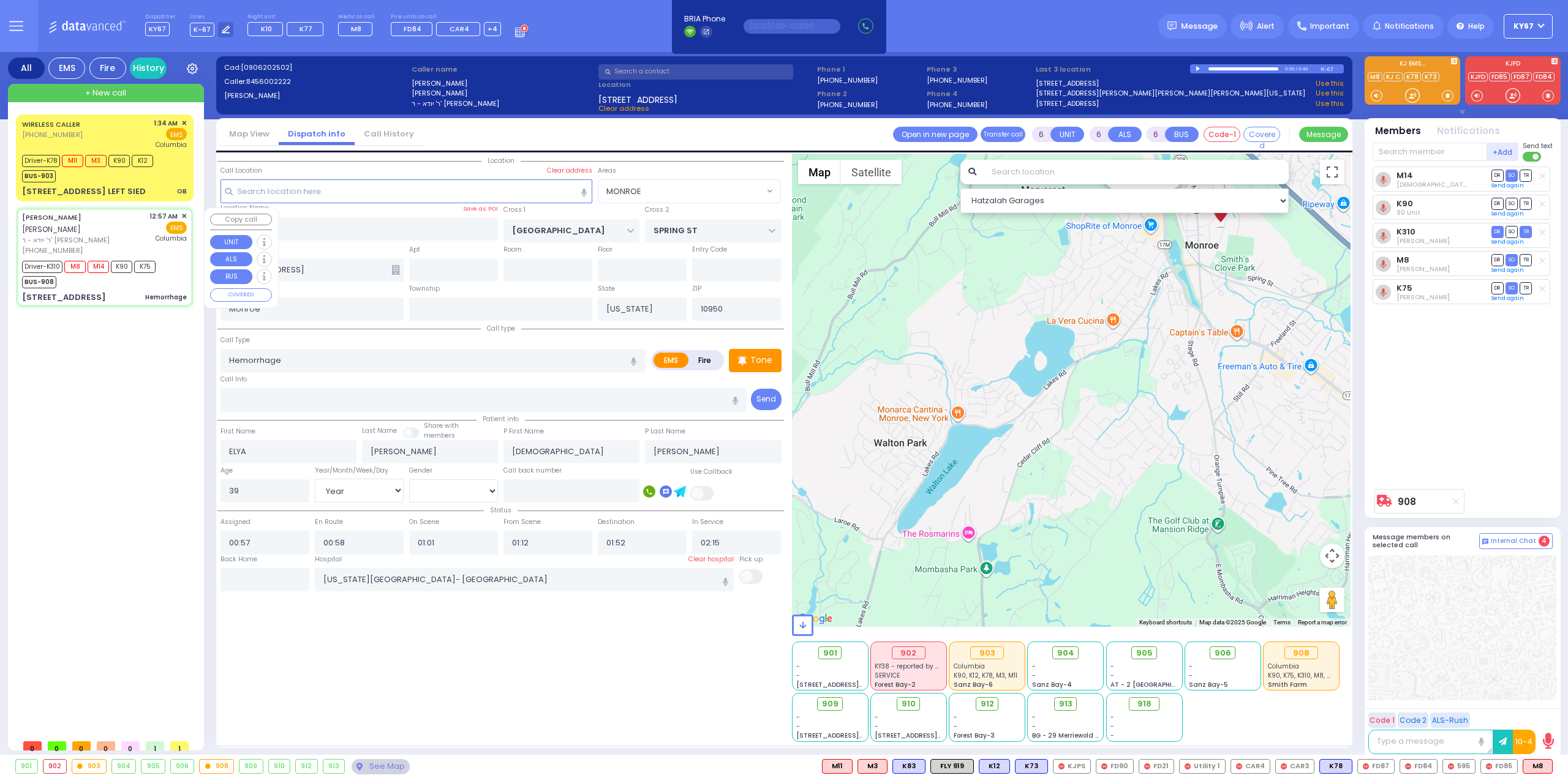
select select "Year"
select select "[DEMOGRAPHIC_DATA]"
select select "Hatzalah Garages"
select select "MONROE"
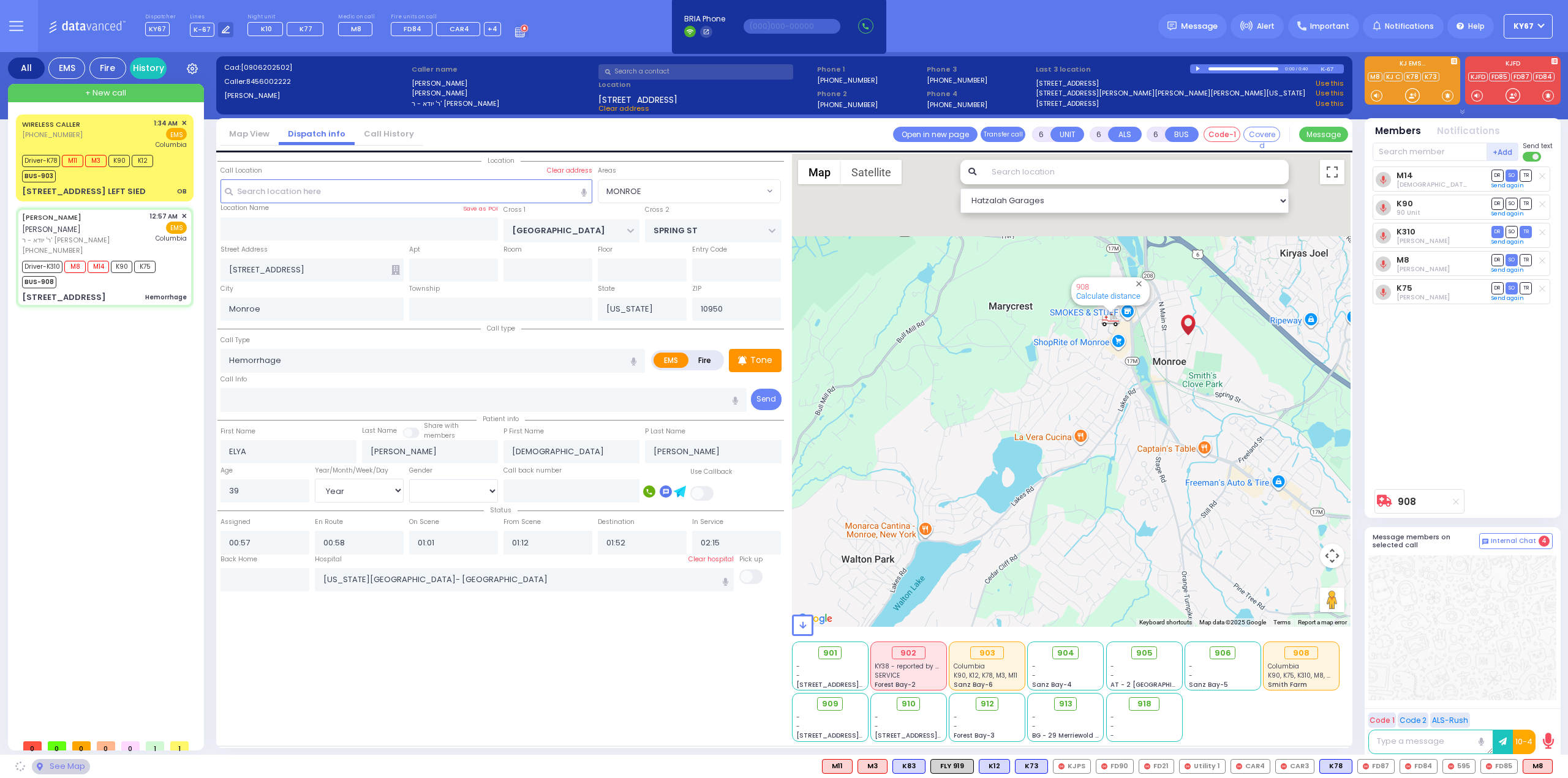
drag, startPoint x: 1001, startPoint y: 531, endPoint x: 987, endPoint y: 553, distance: 26.1
click at [987, 556] on div "908 Calculate distance" at bounding box center [1071, 391] width 559 height 473
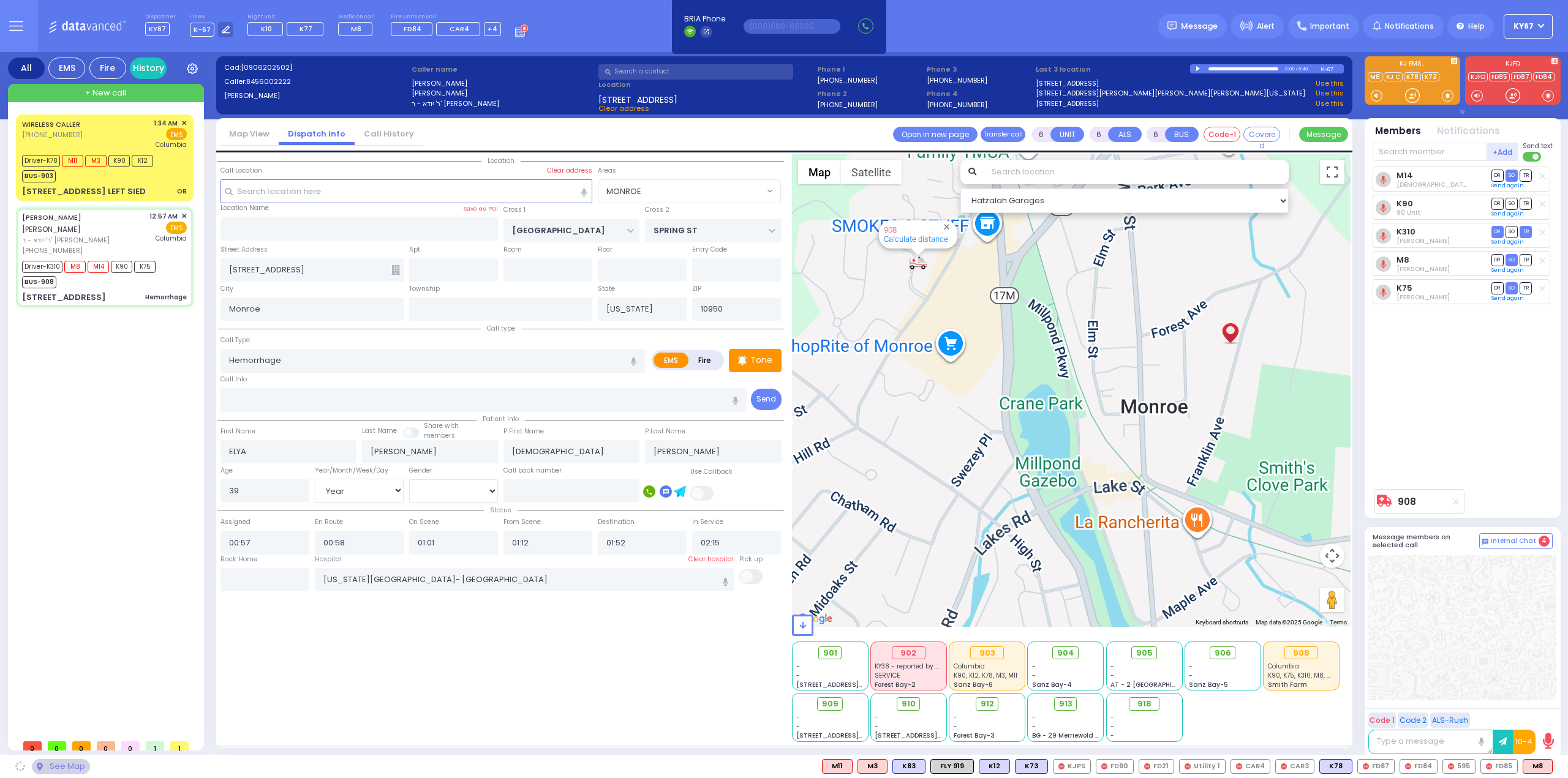
click at [960, 332] on div "908 Calculate distance" at bounding box center [1071, 391] width 559 height 473
drag, startPoint x: 961, startPoint y: 332, endPoint x: 973, endPoint y: 437, distance: 105.7
click at [973, 437] on div "908 Calculate distance" at bounding box center [1071, 391] width 559 height 473
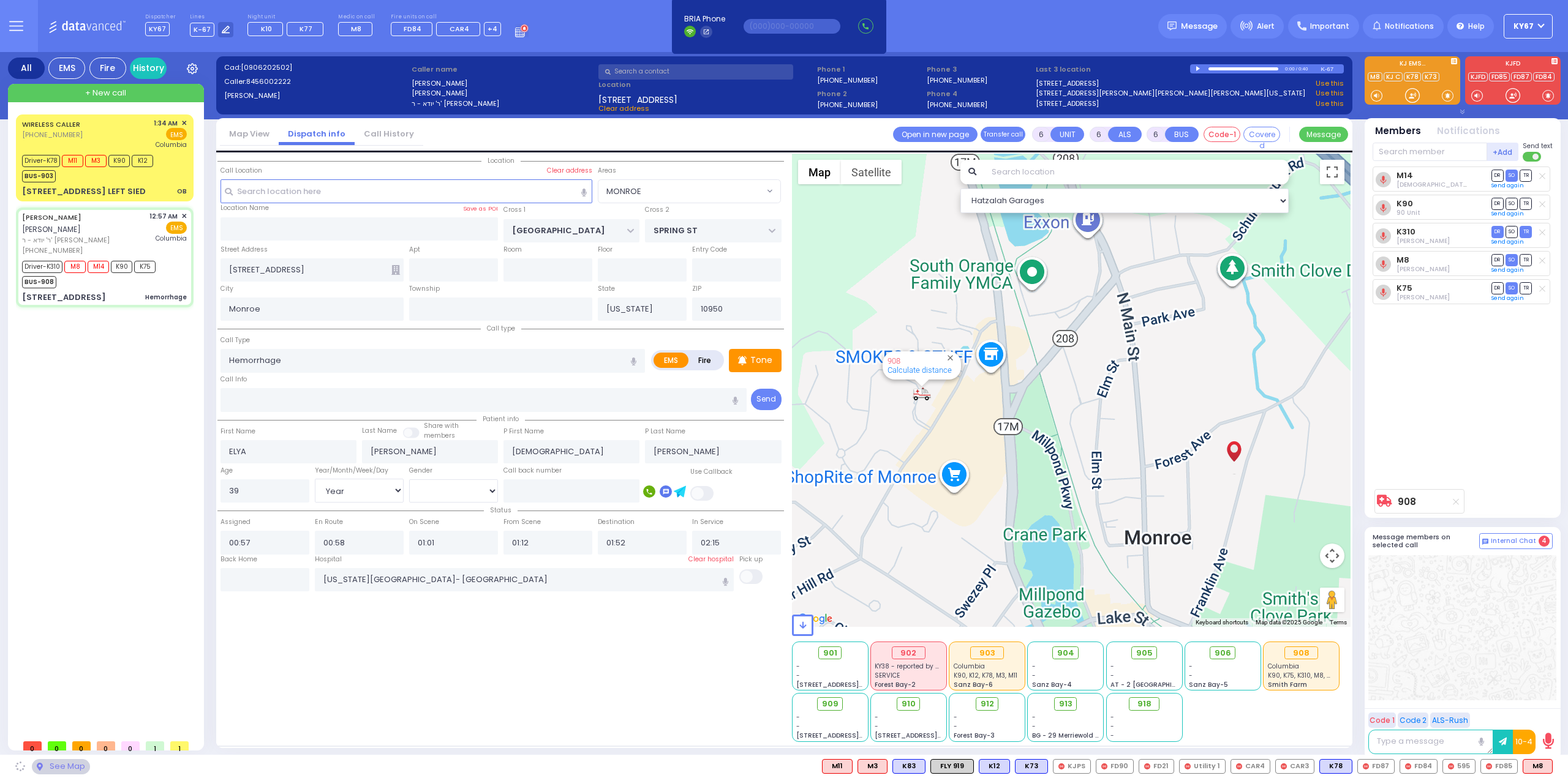
drag, startPoint x: 890, startPoint y: 330, endPoint x: 890, endPoint y: 477, distance: 147.0
click at [890, 476] on div "908 Calculate distance" at bounding box center [1071, 391] width 559 height 473
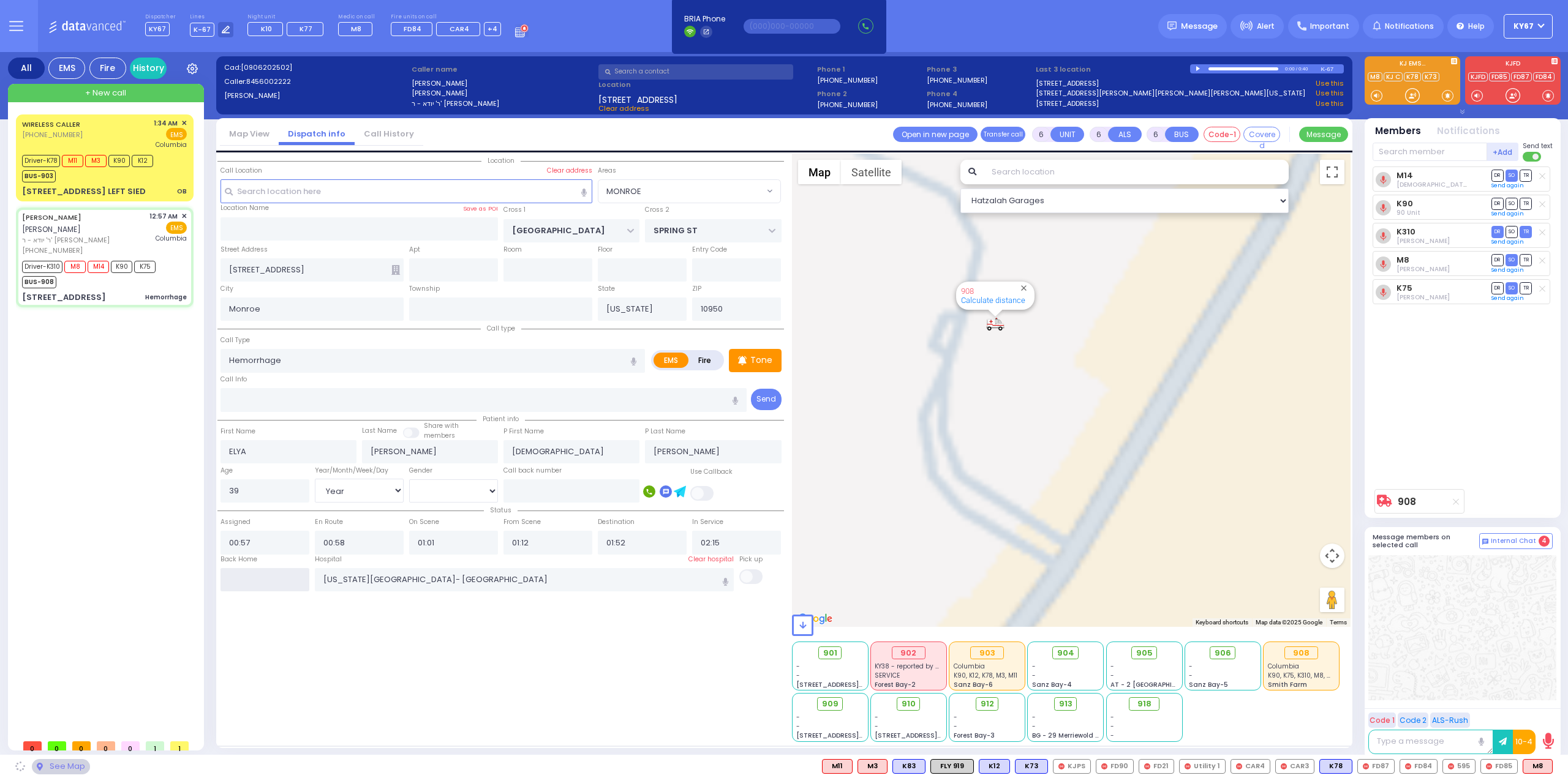
click at [269, 584] on input "text" at bounding box center [265, 580] width 88 height 23
click at [268, 584] on input "text" at bounding box center [265, 580] width 88 height 23
type input "03:50"
select select
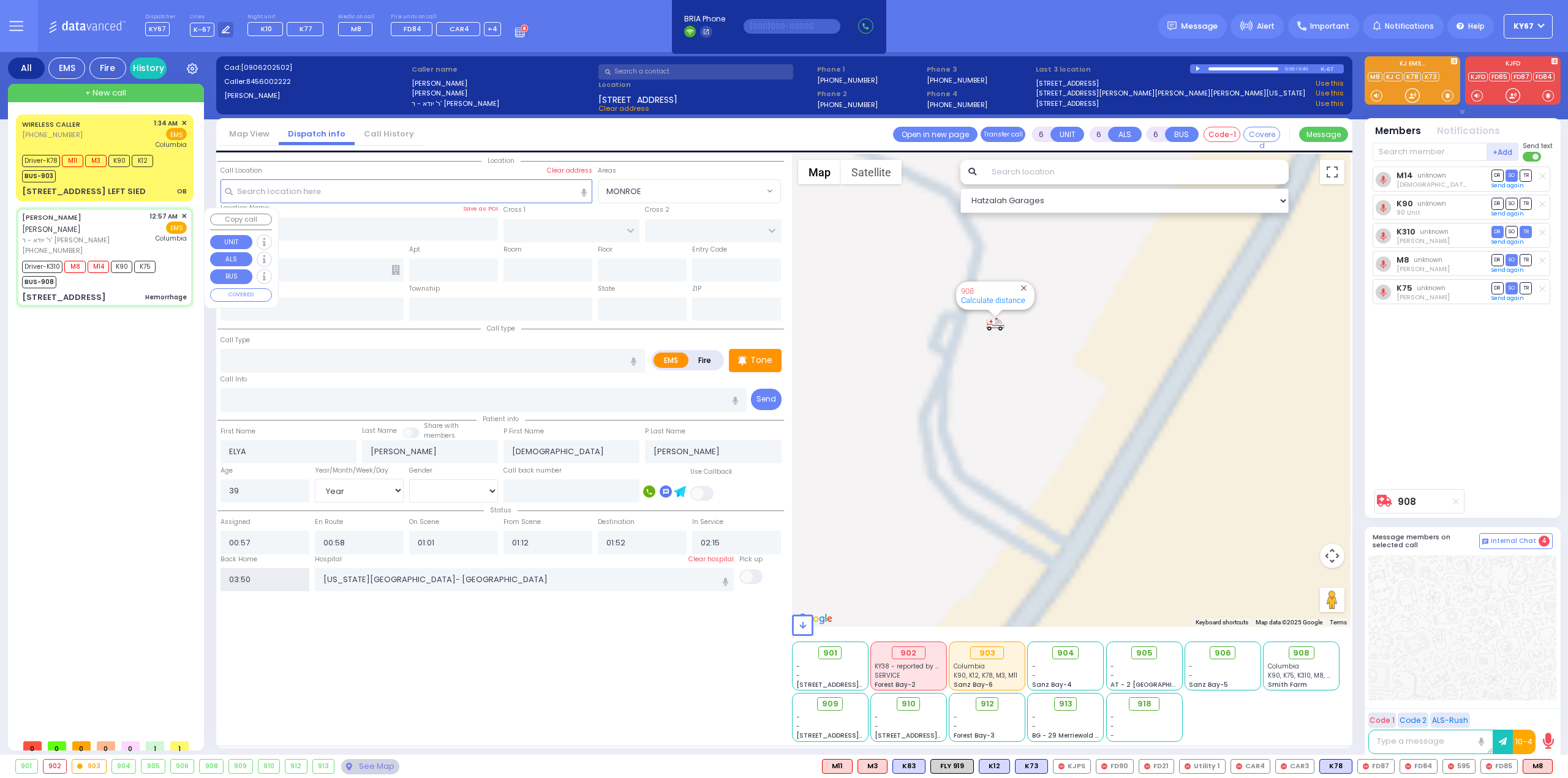
radio input "true"
select select
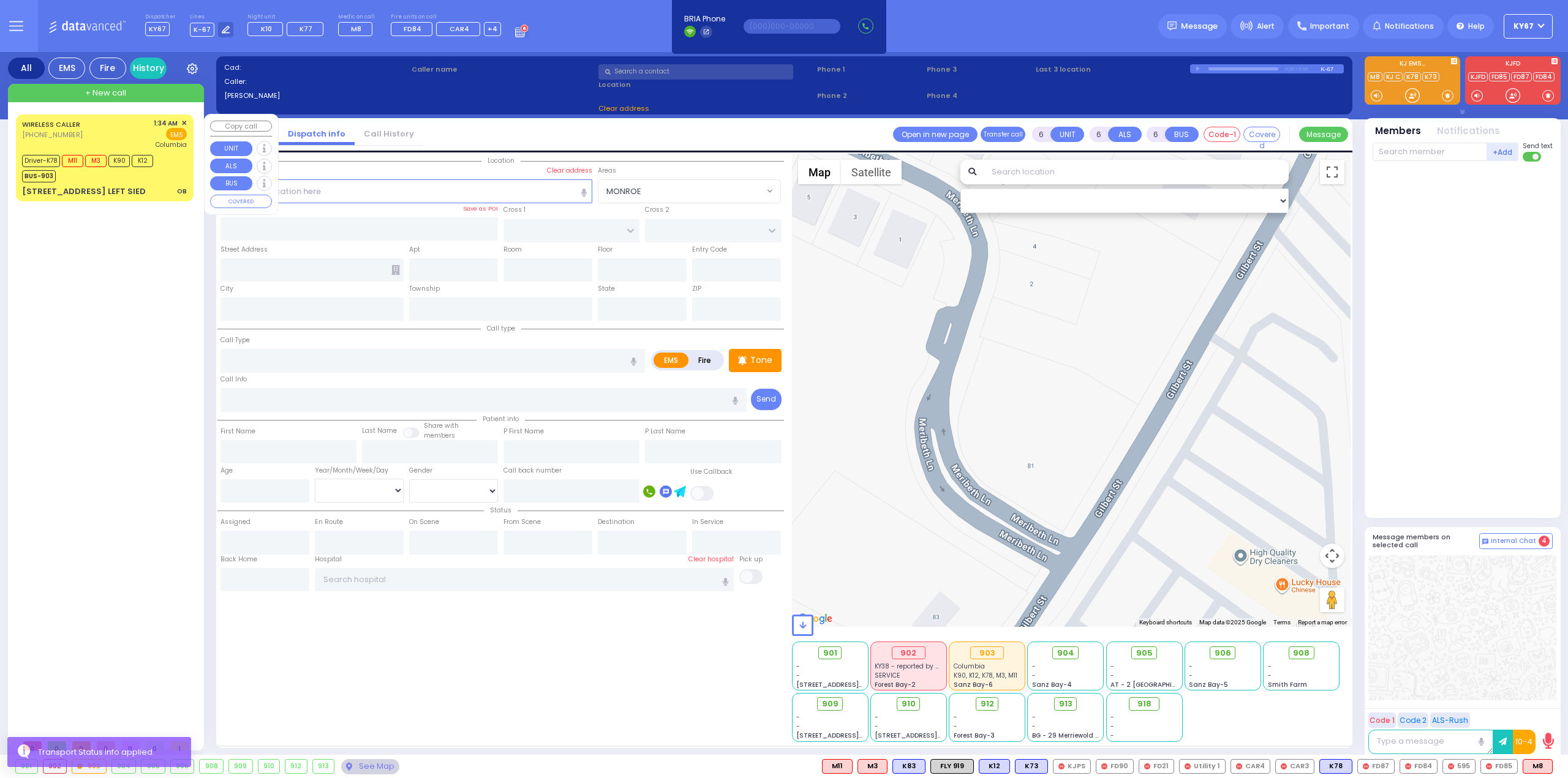
click at [165, 167] on div "Driver-K78 M11 M3 K90 K12 BUS-903" at bounding box center [104, 167] width 165 height 30
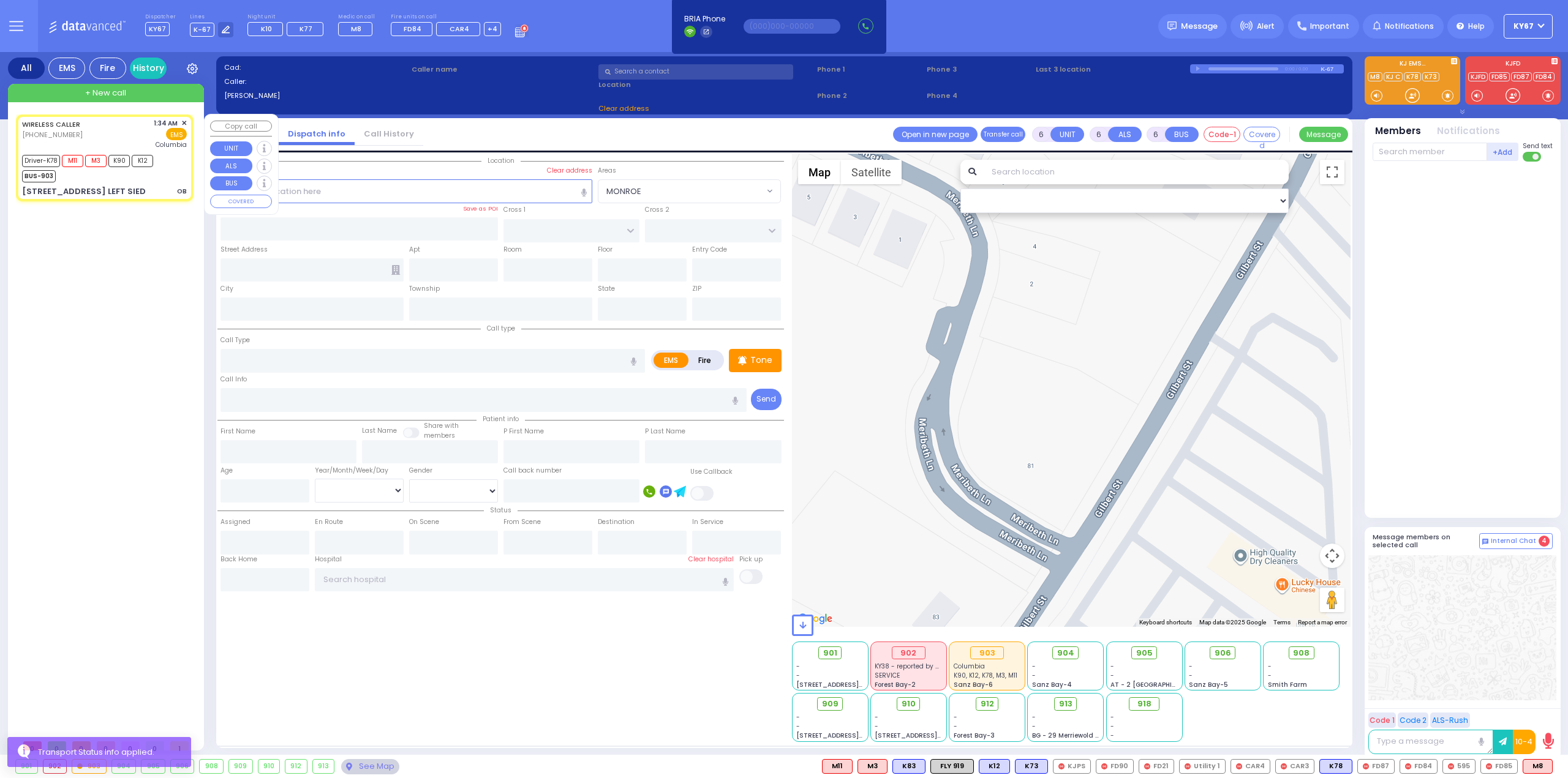
select select
type input "OB"
radio input "true"
type input "Gitty"
type input "[PERSON_NAME]"
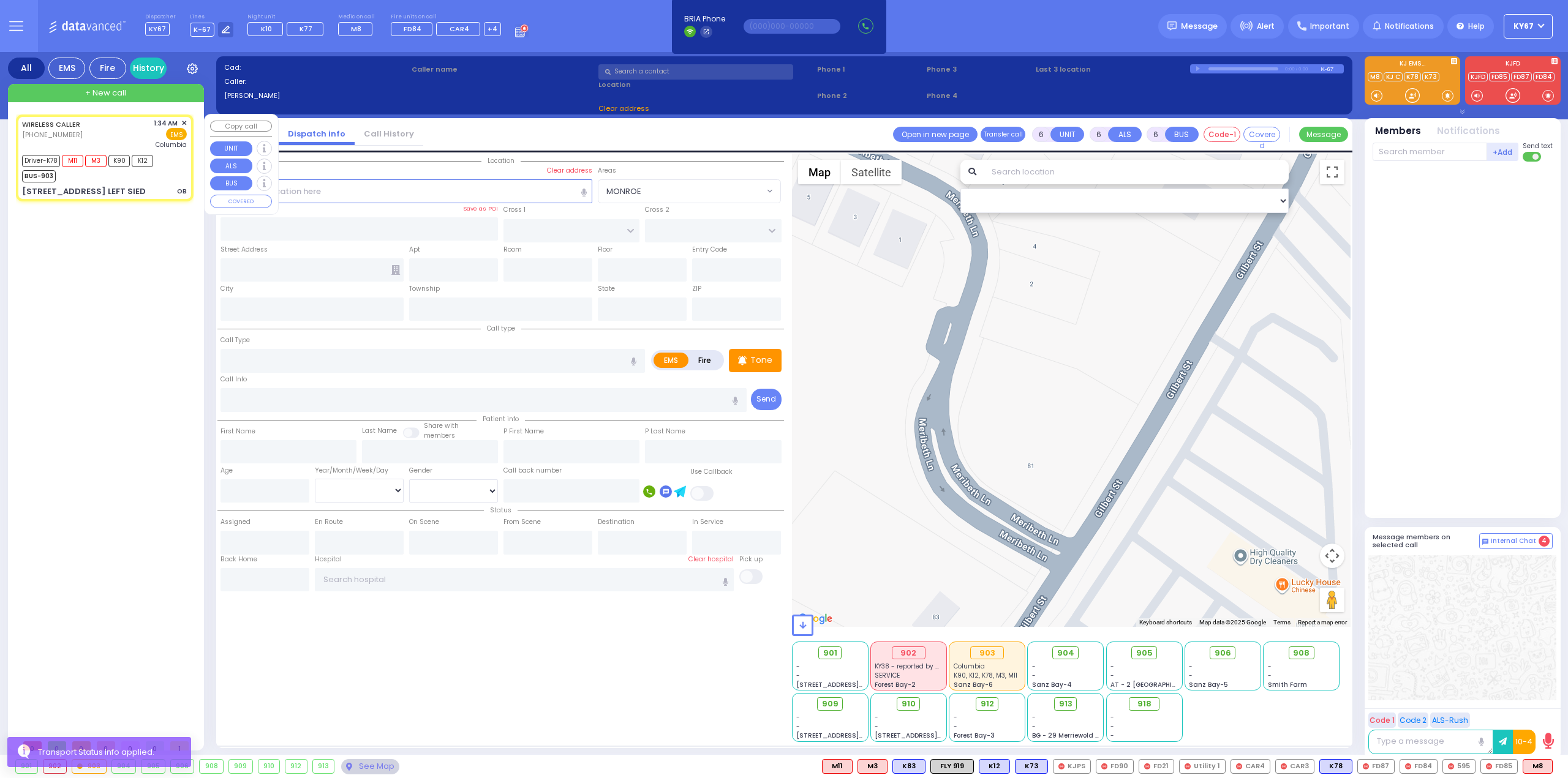
type input "23"
select select "Year"
select select "[DEMOGRAPHIC_DATA]"
type input "01:34"
type input "01:35"
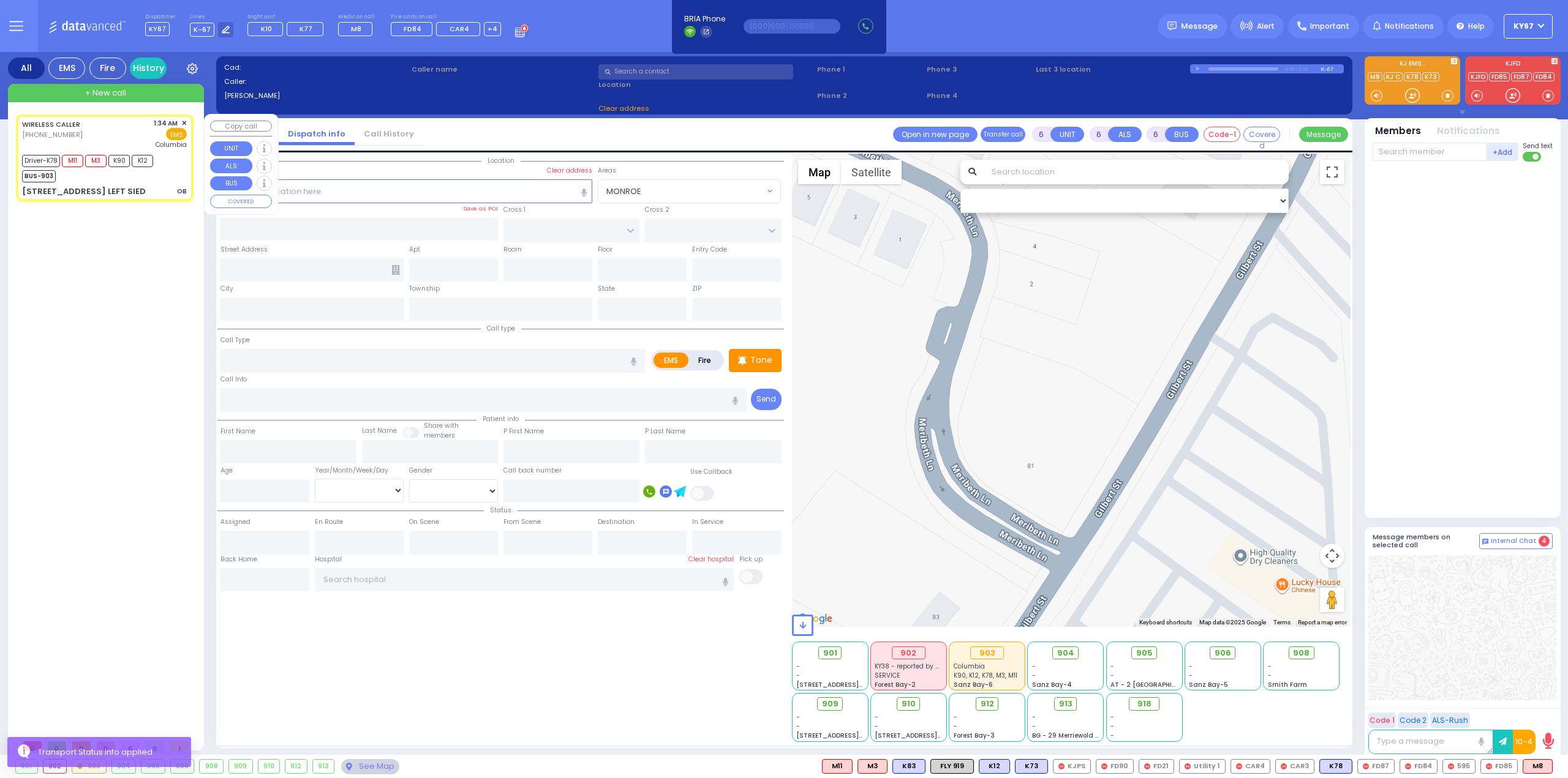
type input "01:51"
type input "01:52"
type input "02:43"
type input "[US_STATE][GEOGRAPHIC_DATA]- [GEOGRAPHIC_DATA]"
select select "Hatzalah Garages"
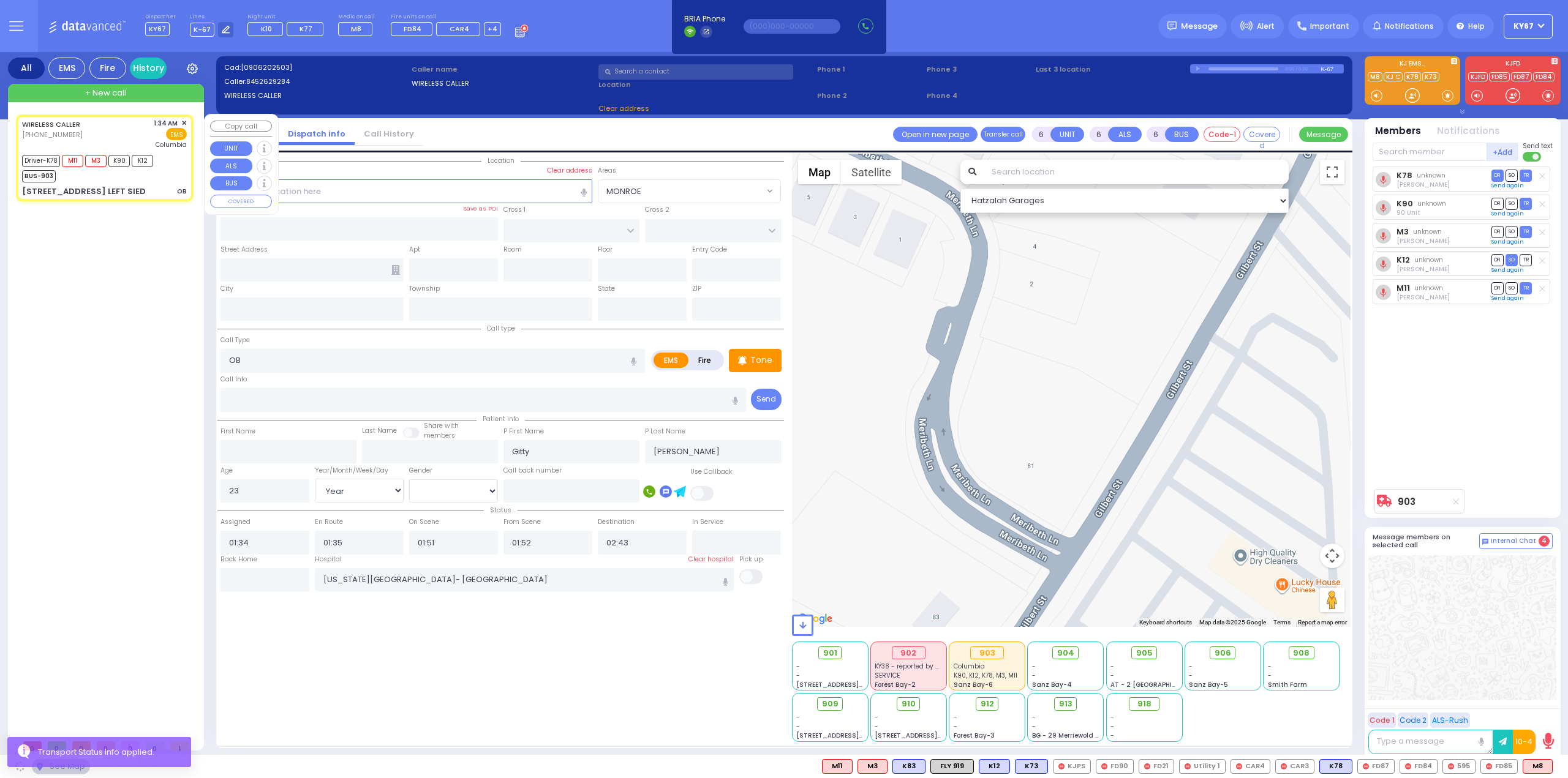
type input "SHINEV COURT"
type input "QUICKWAY RD"
type input "[STREET_ADDRESS] LEFT SIED"
type input "[PERSON_NAME]"
type input "[US_STATE]"
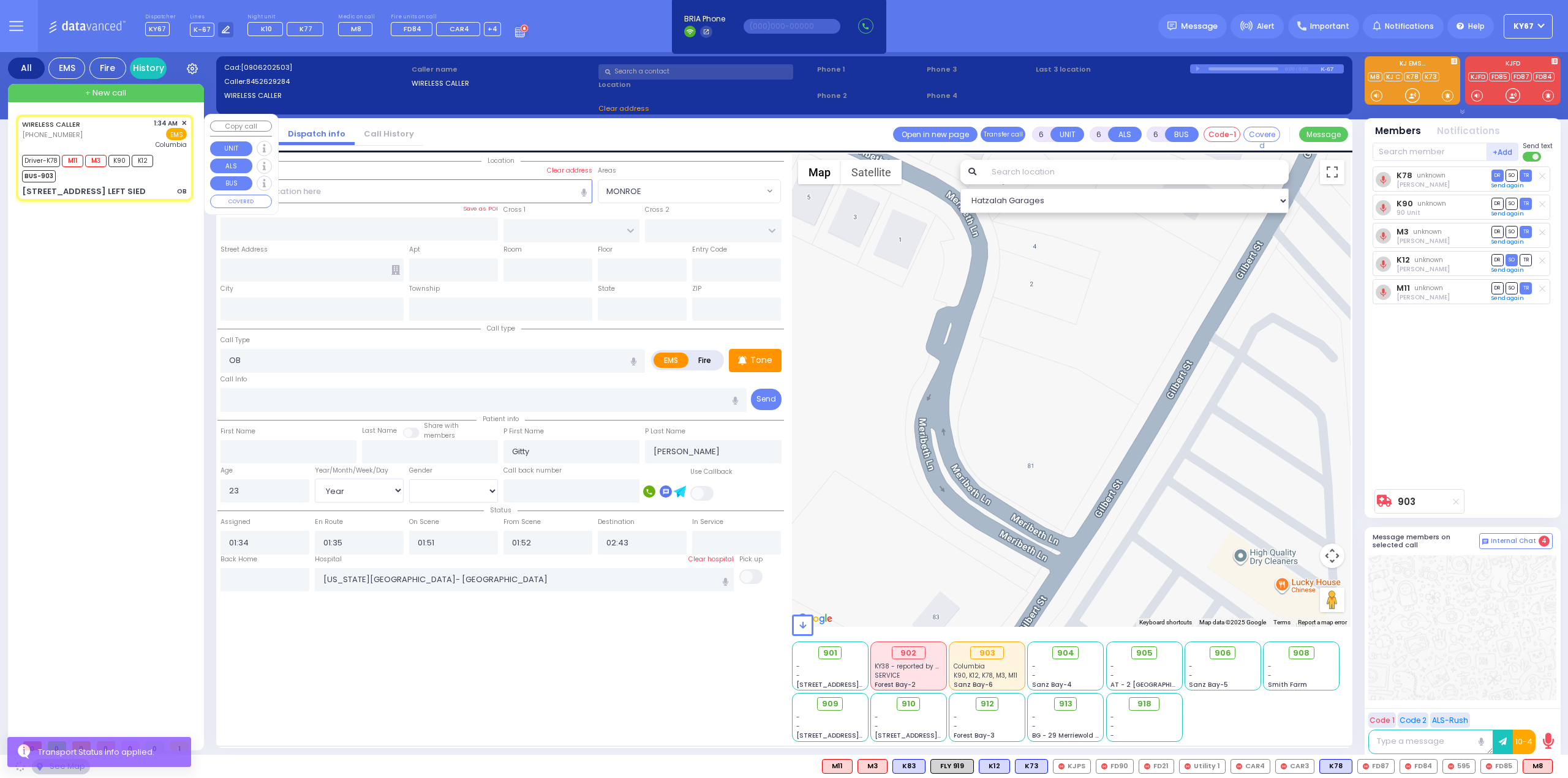
type input "10950"
select select "SECTION 1"
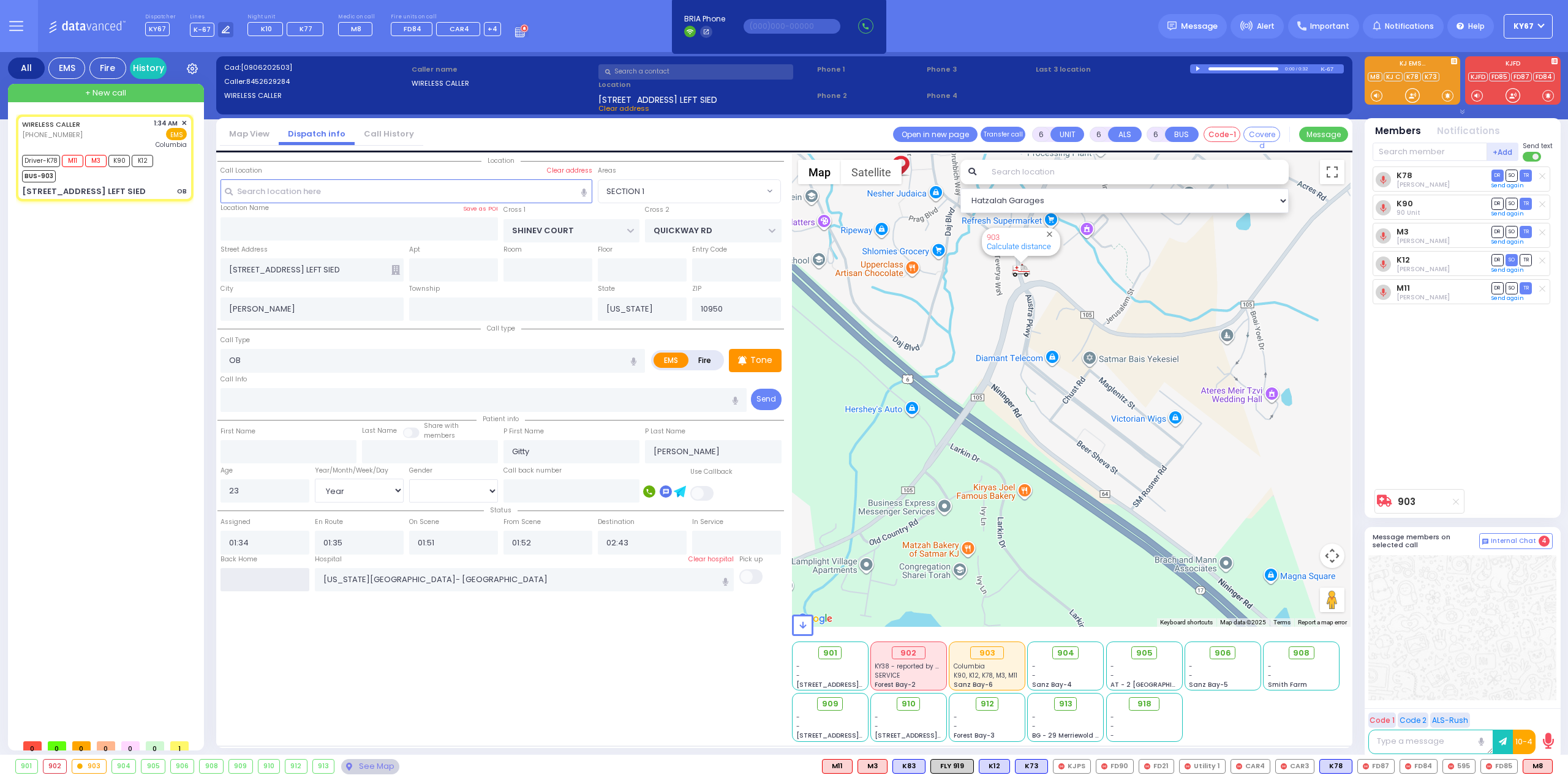
click at [269, 581] on input "text" at bounding box center [265, 580] width 88 height 23
type input "03:50"
select select
radio input "true"
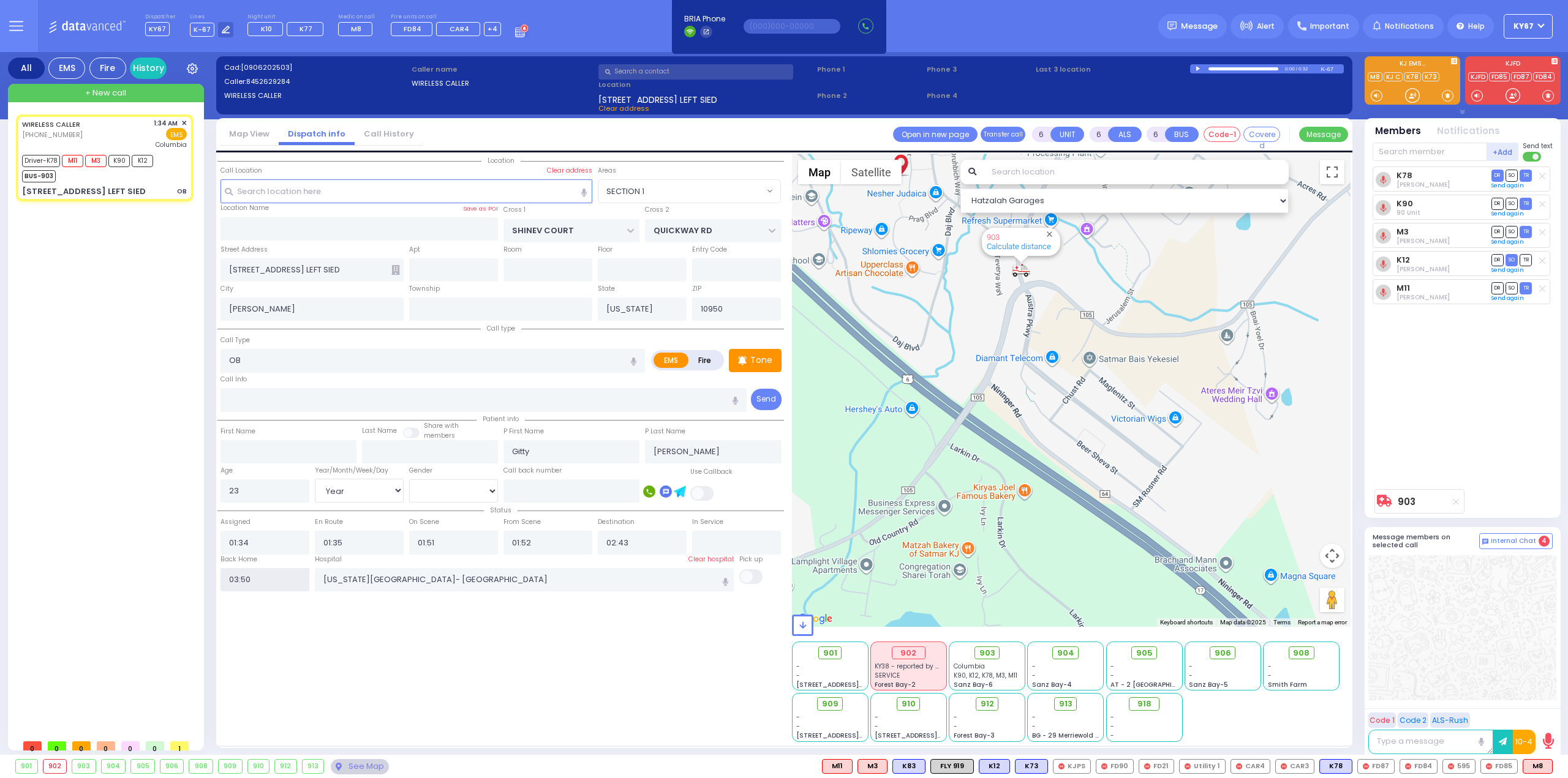
select select
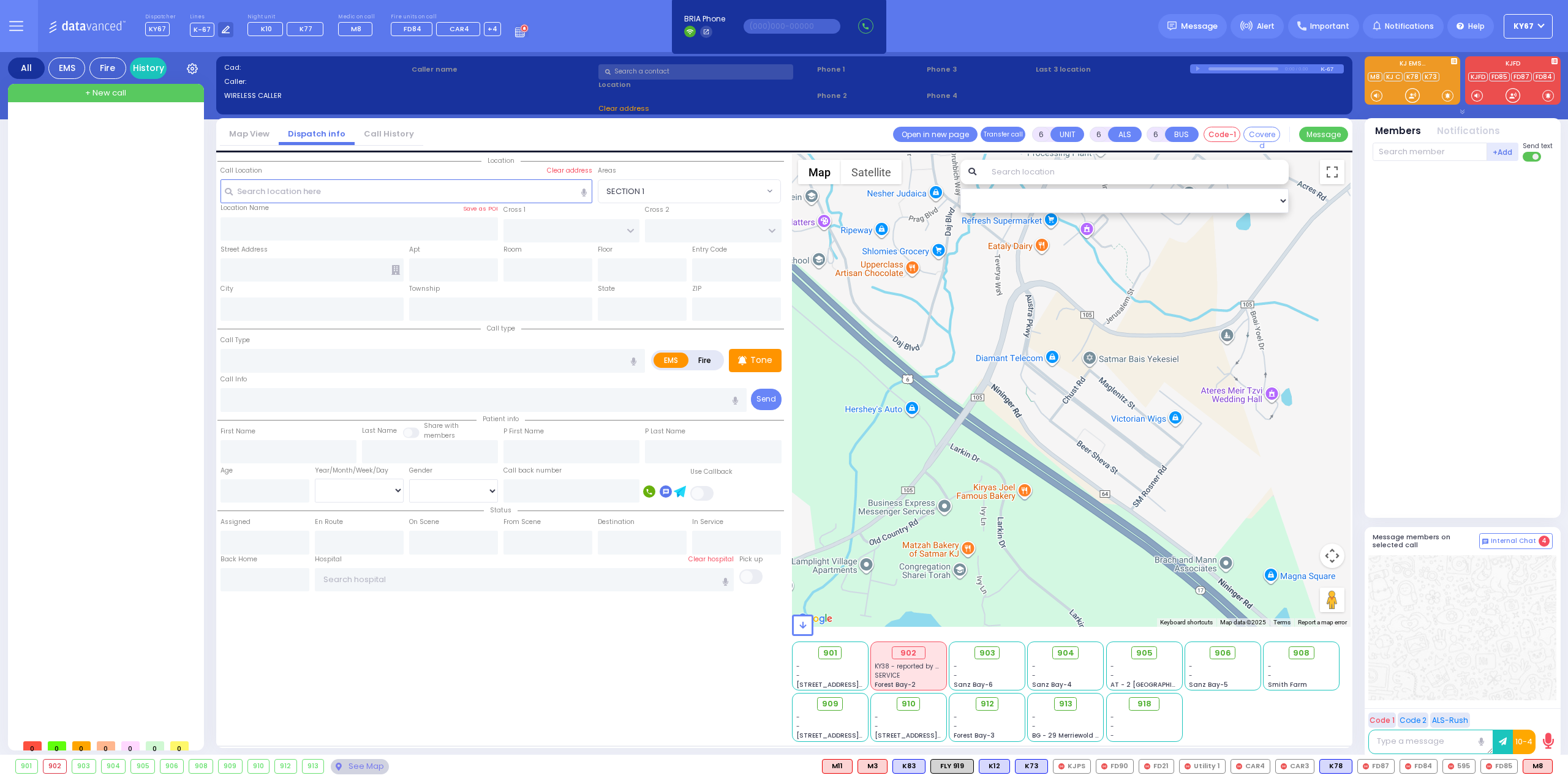
click at [919, 664] on span "KY38 - reported by KY42" at bounding box center [912, 666] width 75 height 10
click at [53, 766] on div "902" at bounding box center [55, 766] width 23 height 14
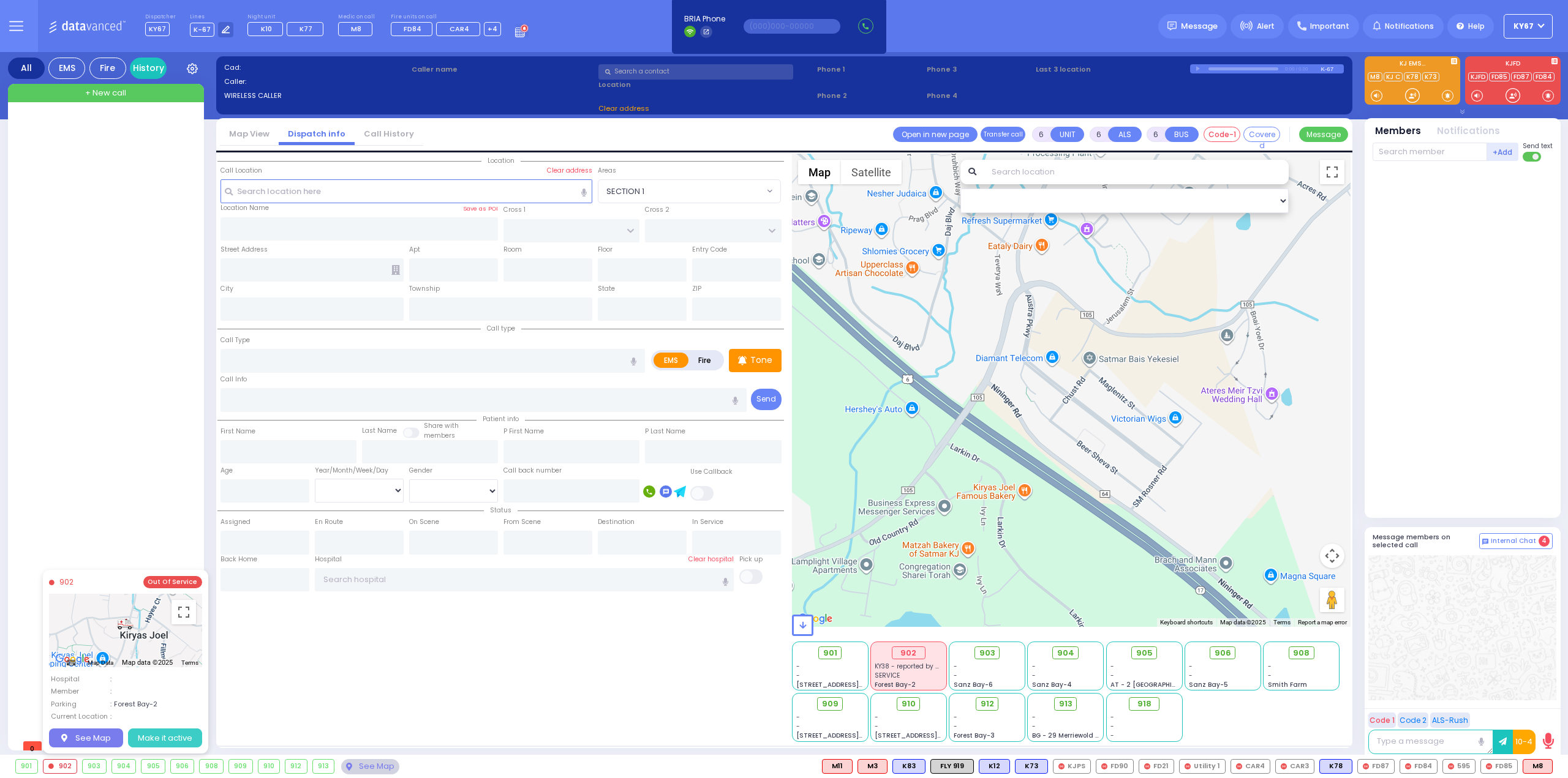
click at [157, 733] on button "Make it active" at bounding box center [165, 737] width 74 height 20
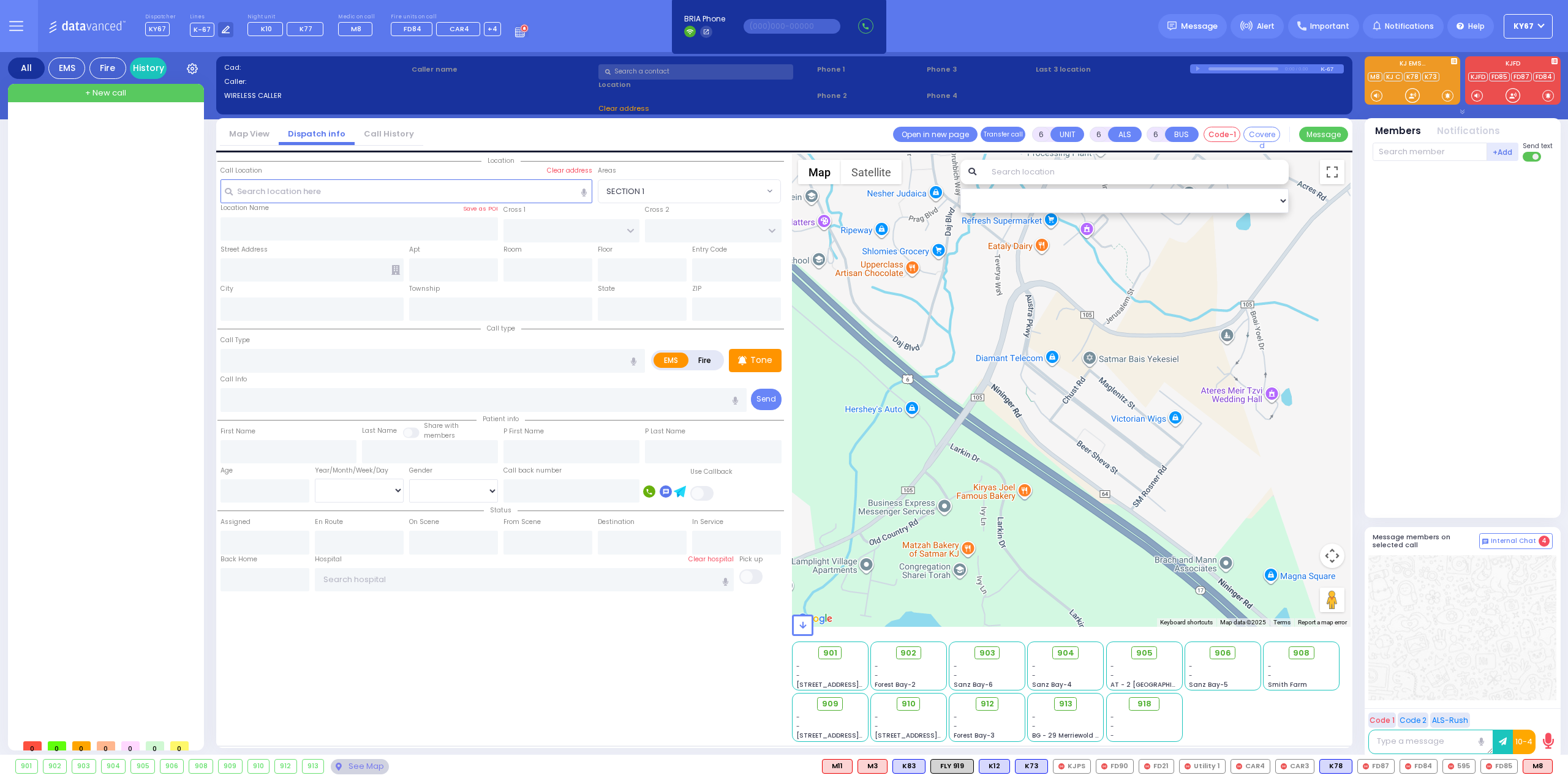
click at [403, 676] on div "Location All areas" at bounding box center [501, 448] width 567 height 588
